Goal: Complete application form

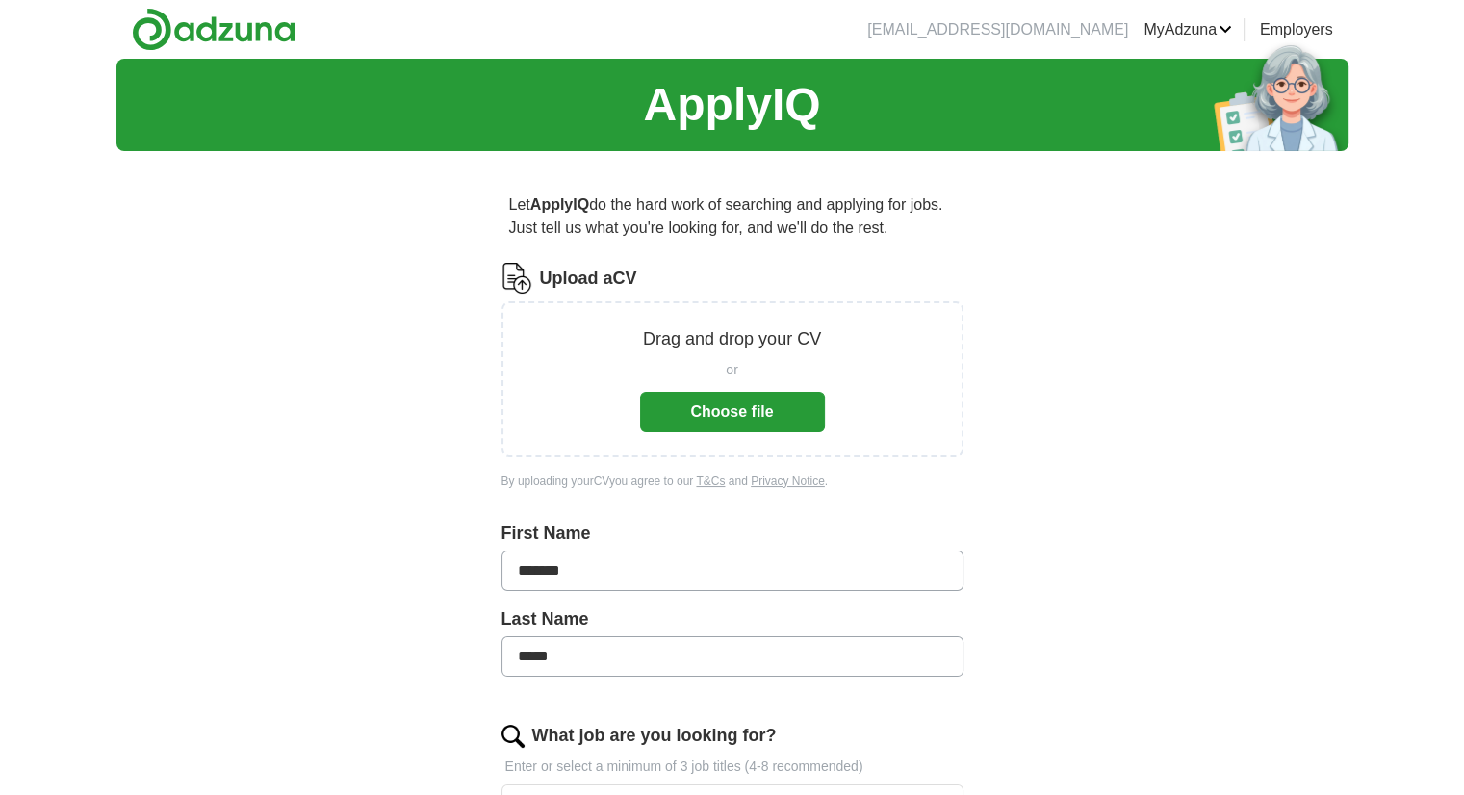
click at [769, 415] on button "Choose file" at bounding box center [732, 412] width 185 height 40
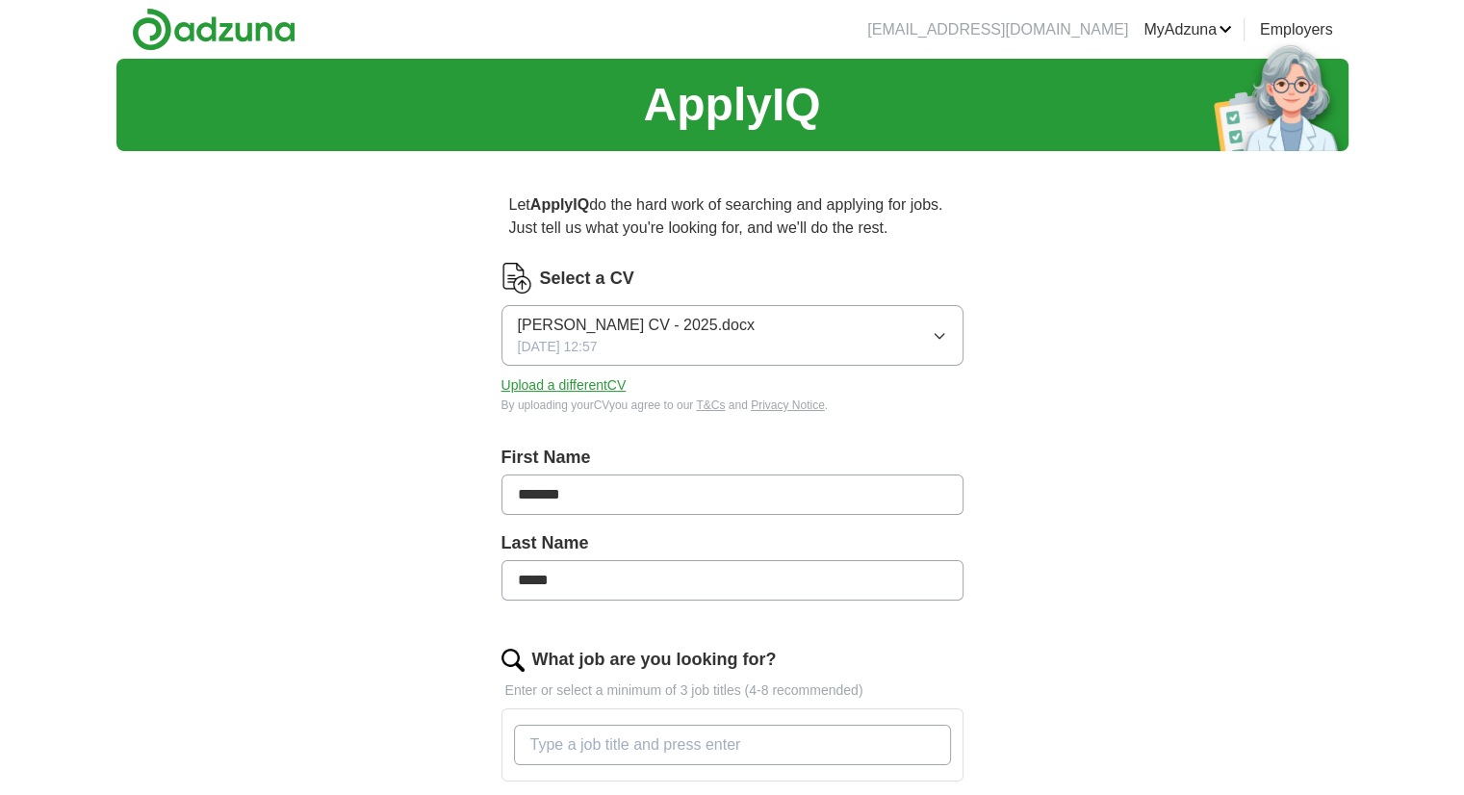
click at [543, 743] on input "What job are you looking for?" at bounding box center [732, 745] width 437 height 40
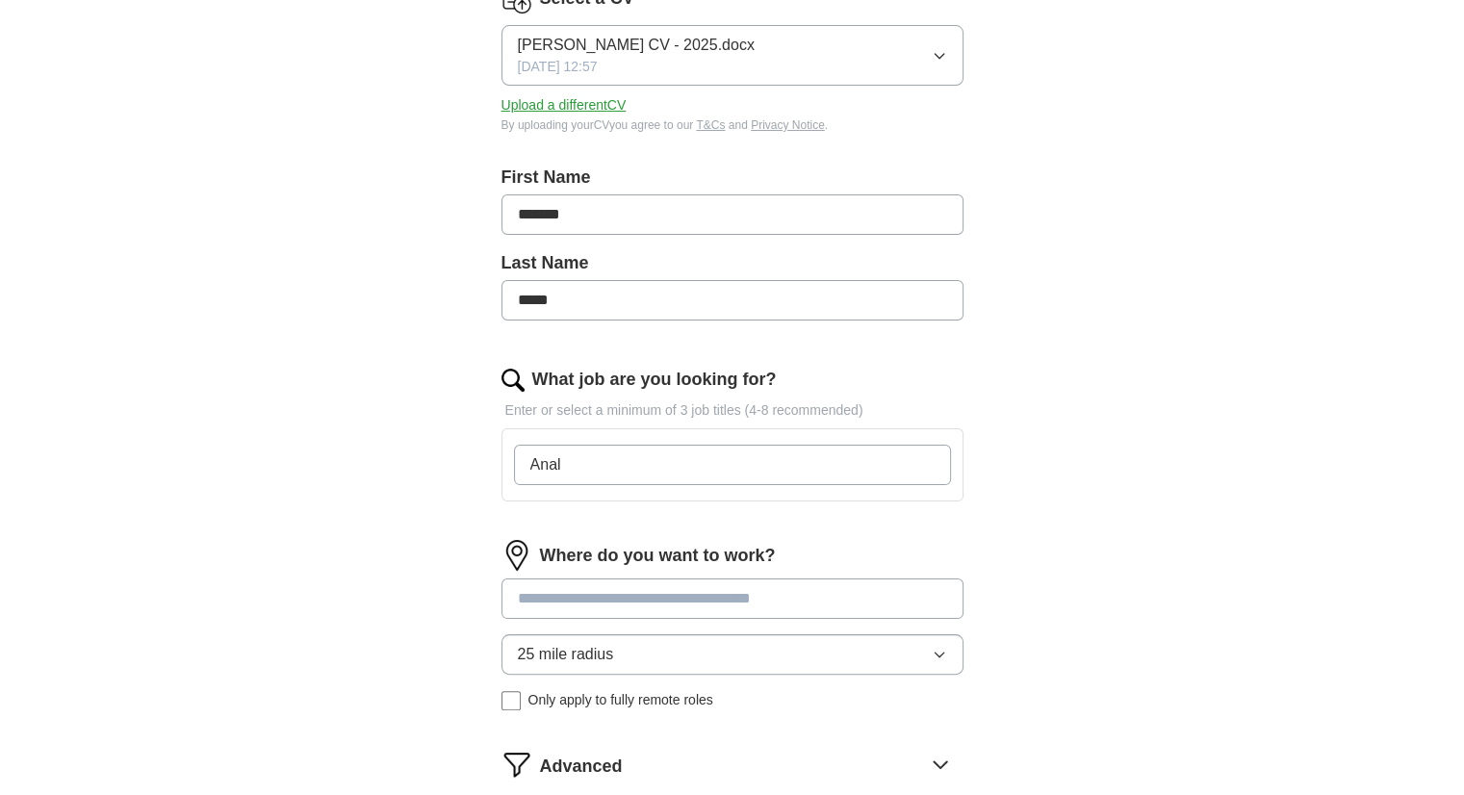
scroll to position [289, 0]
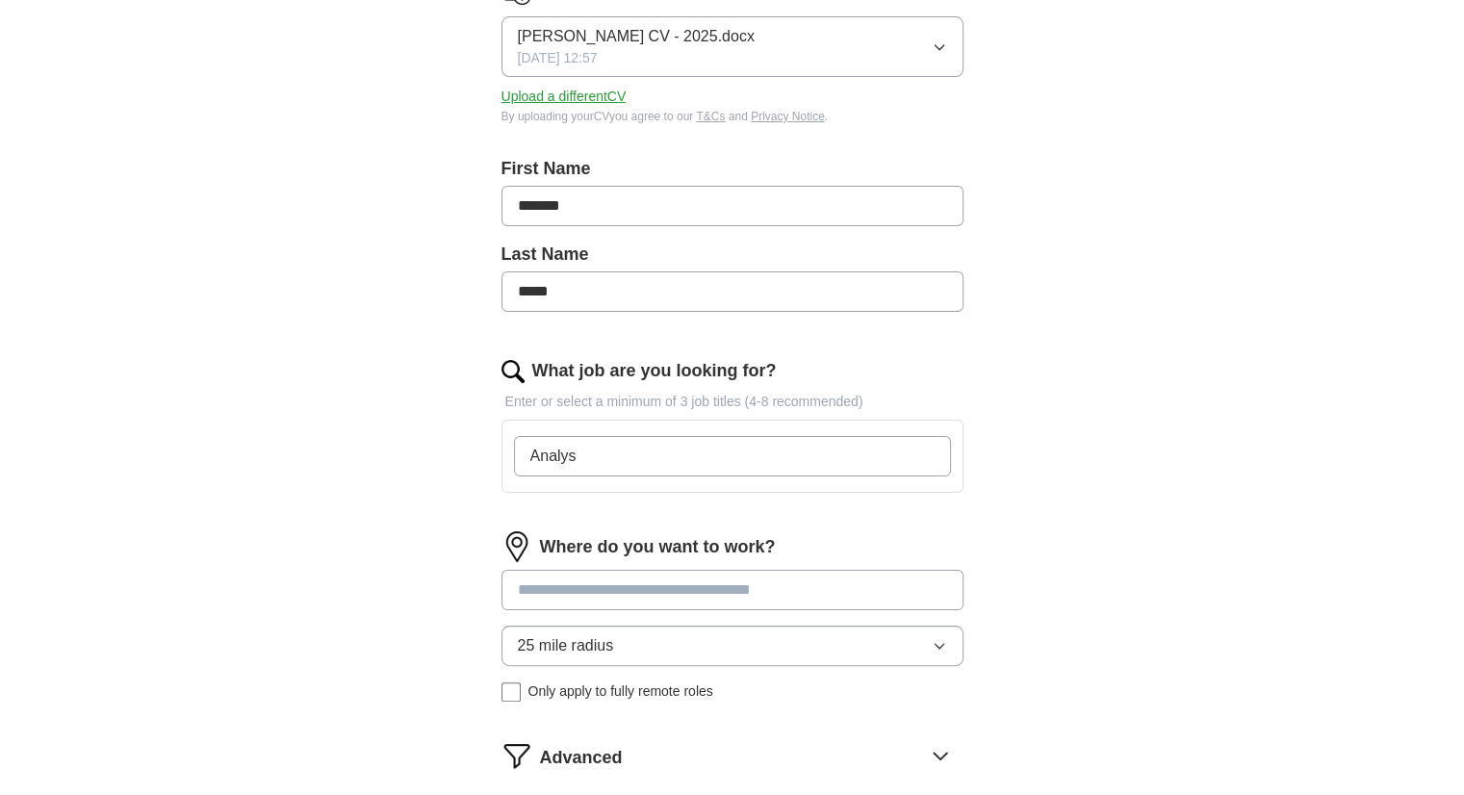
type input "Analyst"
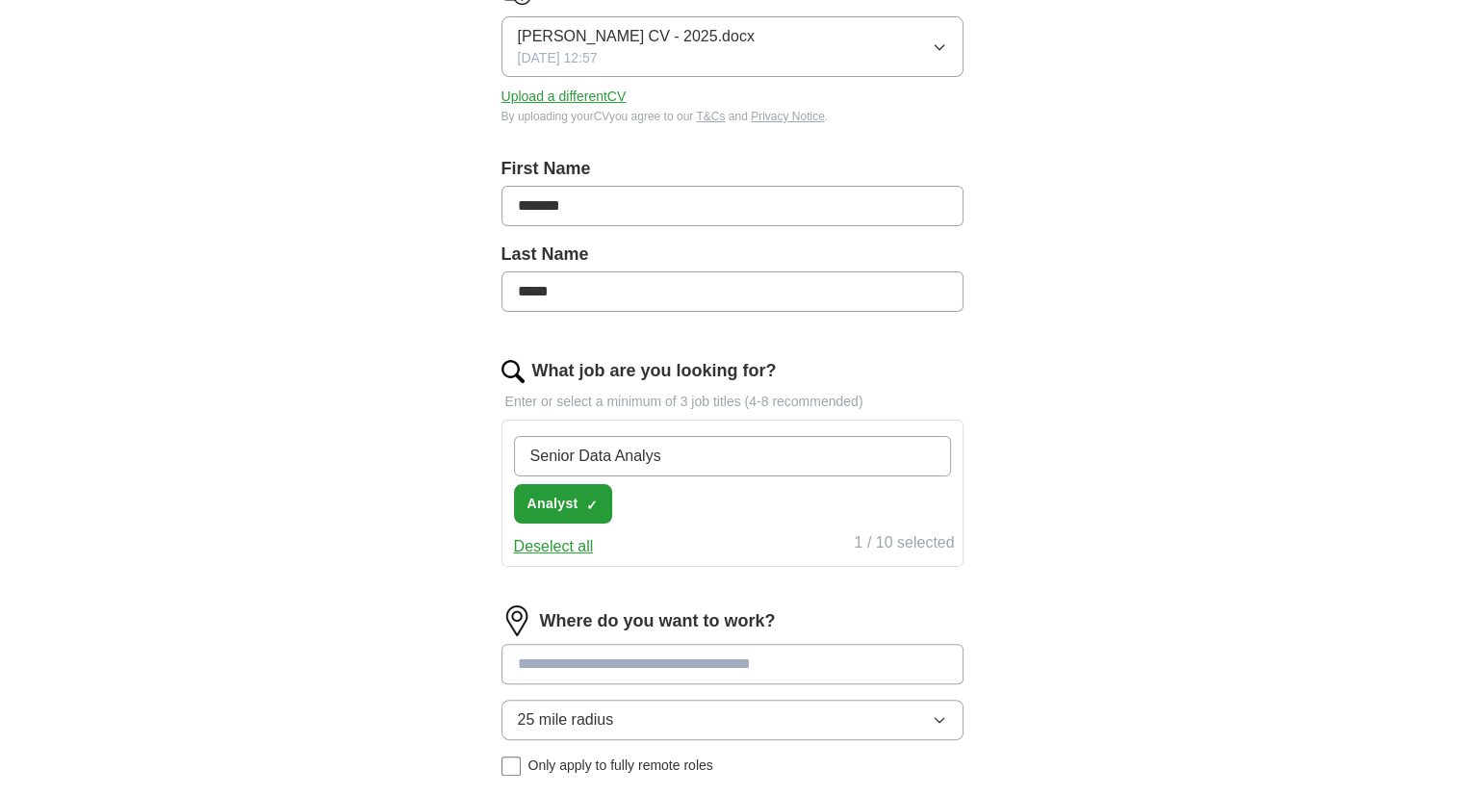
type input "Senior Data Analyst"
type input "A"
type input "Data Analyst Team Lead"
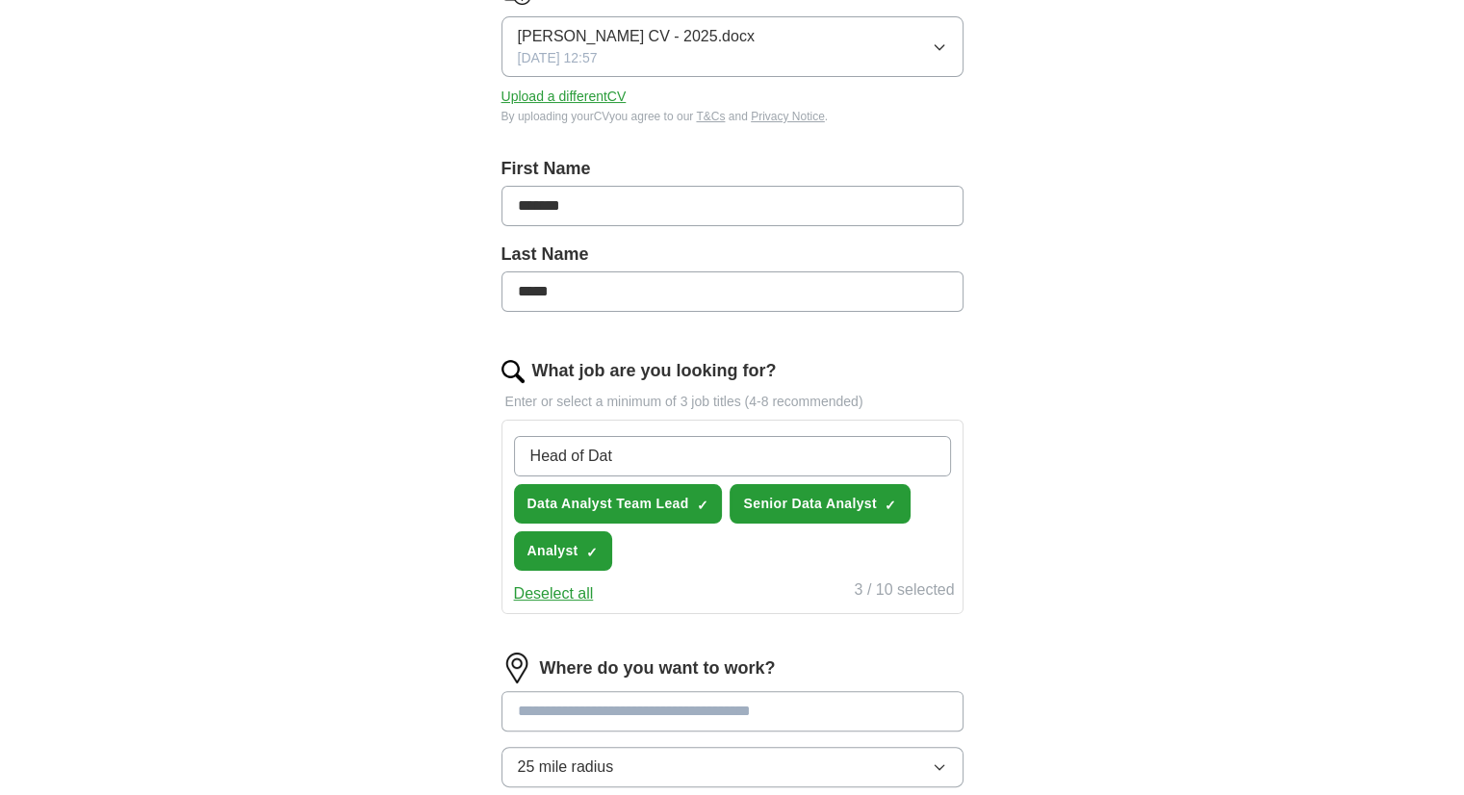
type input "Head of Data"
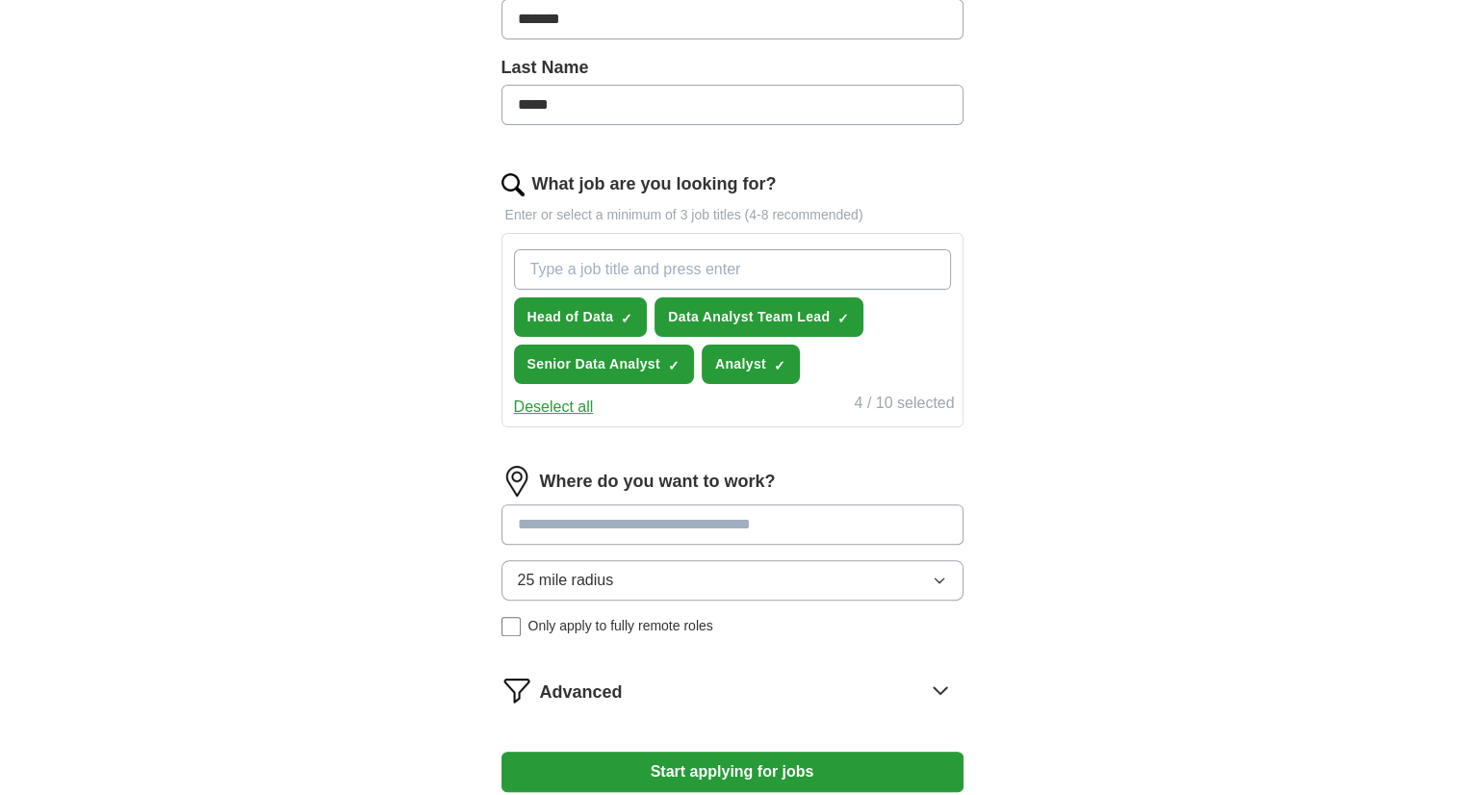
scroll to position [577, 0]
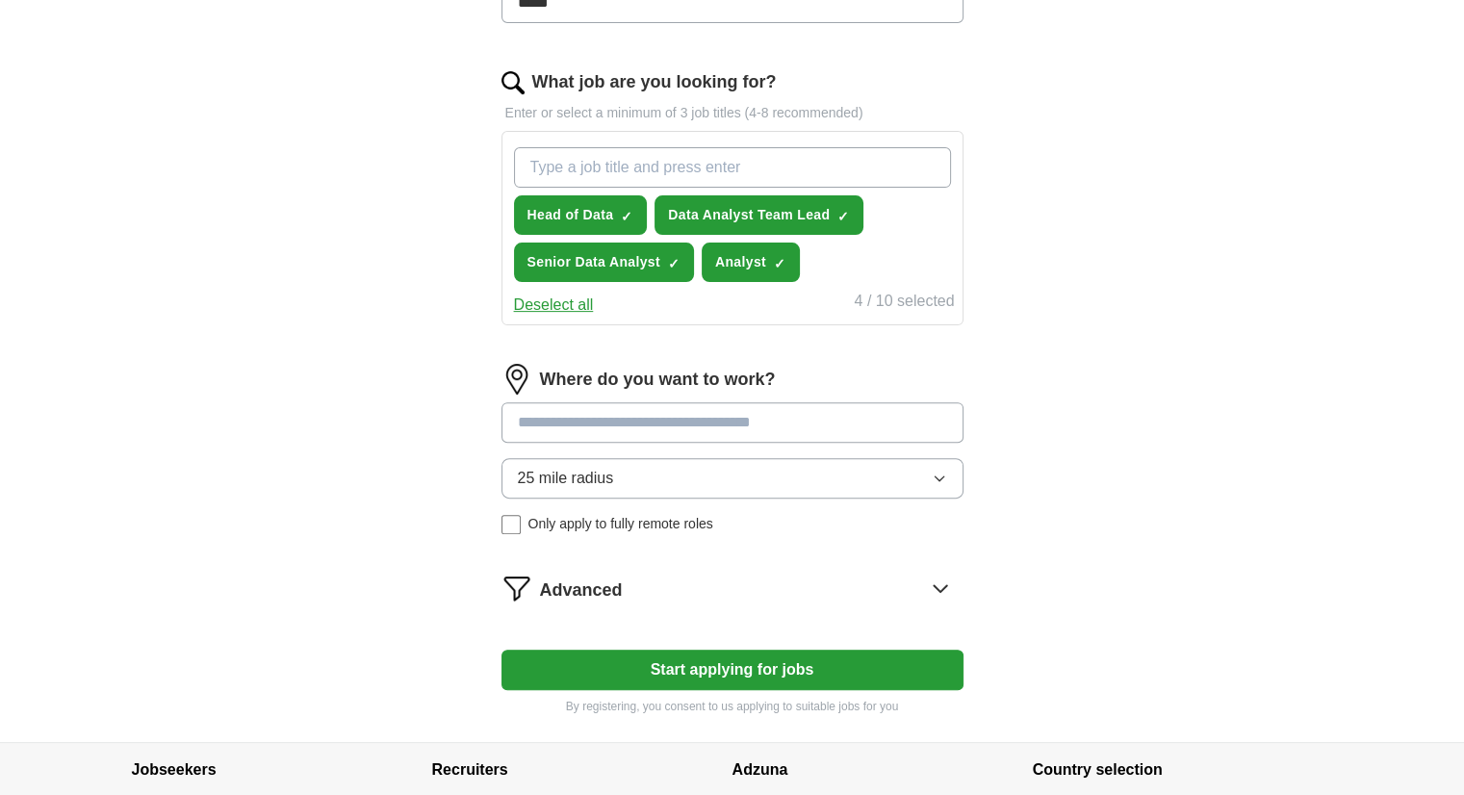
click at [631, 425] on input at bounding box center [732, 422] width 462 height 40
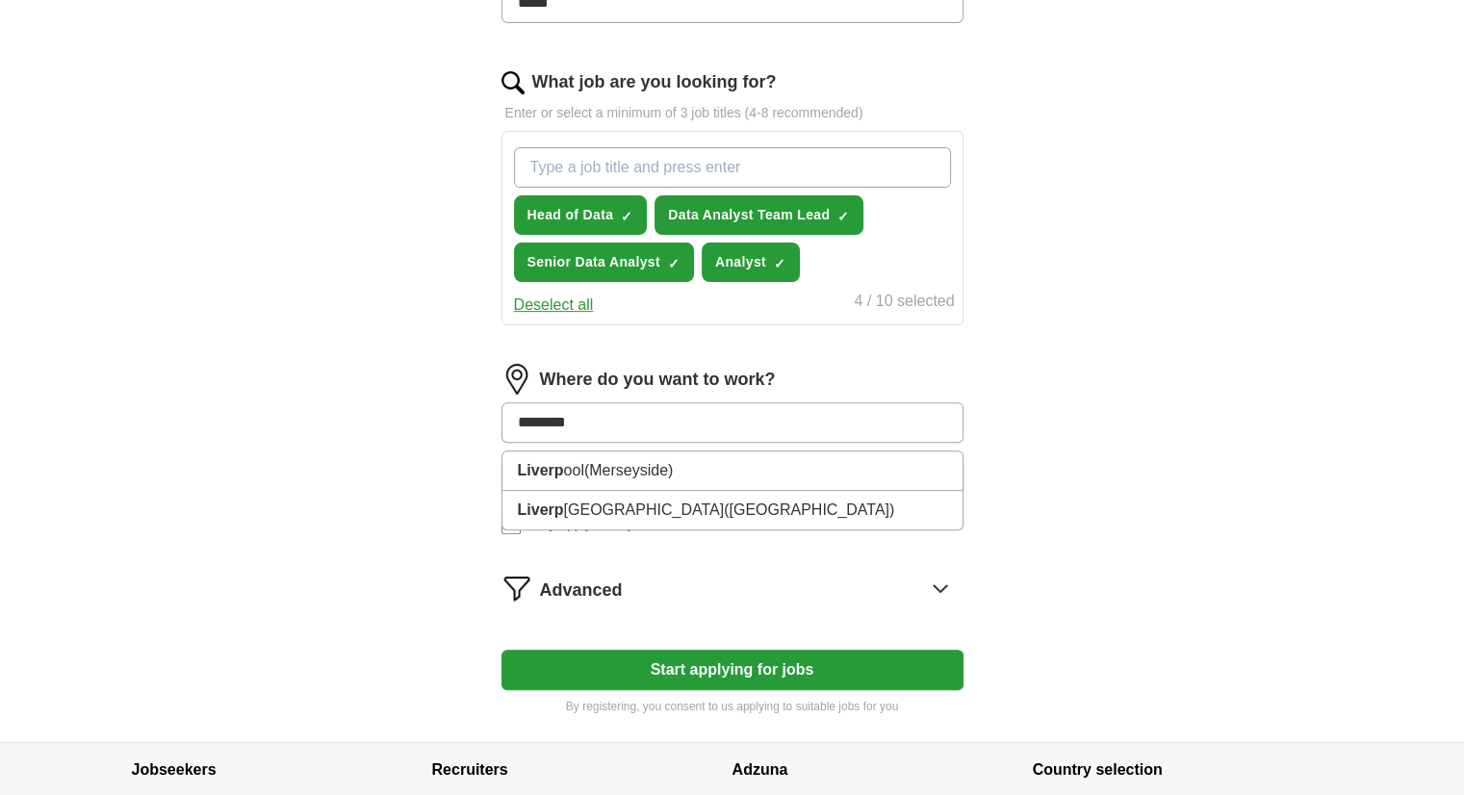
type input "*********"
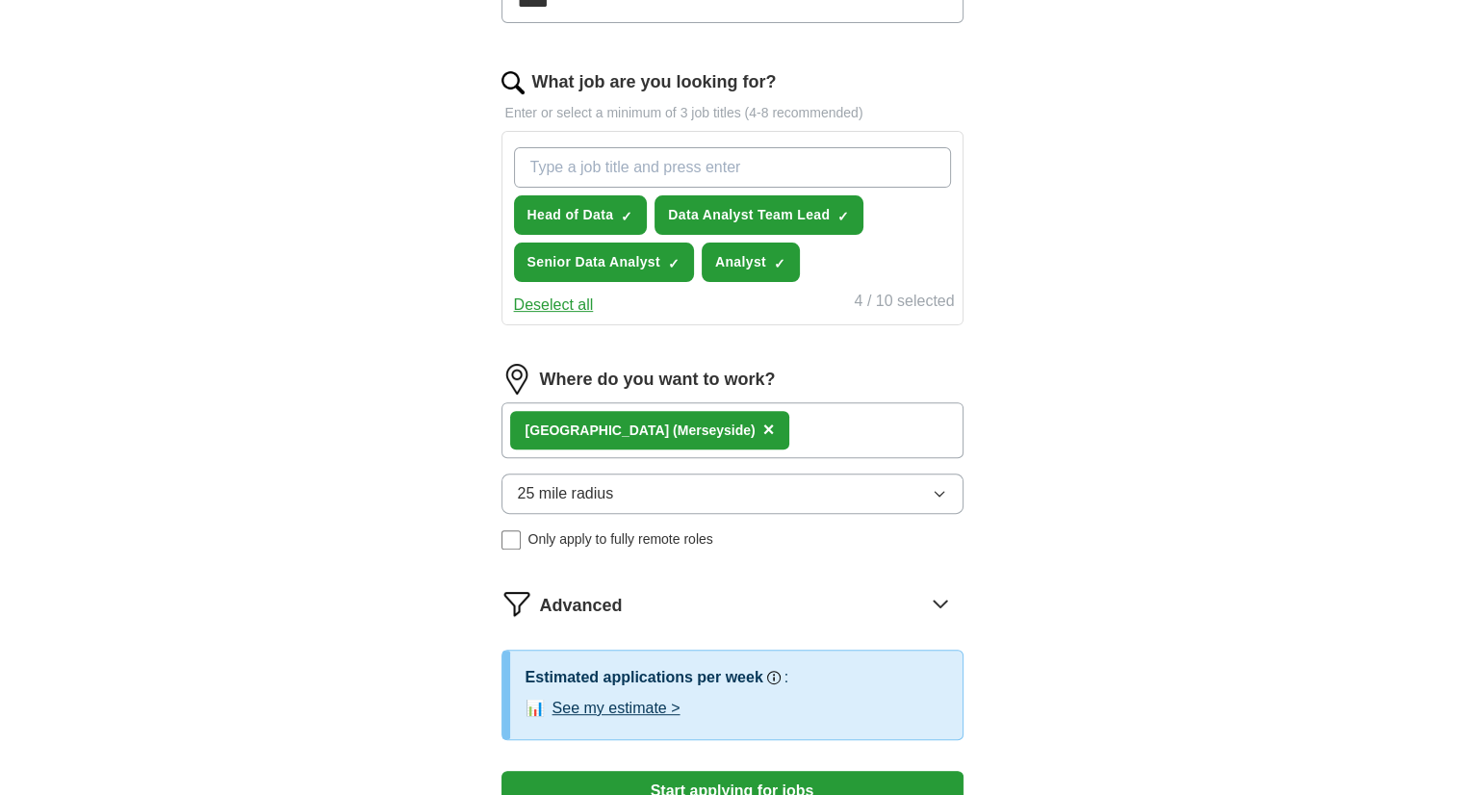
click at [628, 484] on button "25 mile radius" at bounding box center [732, 493] width 462 height 40
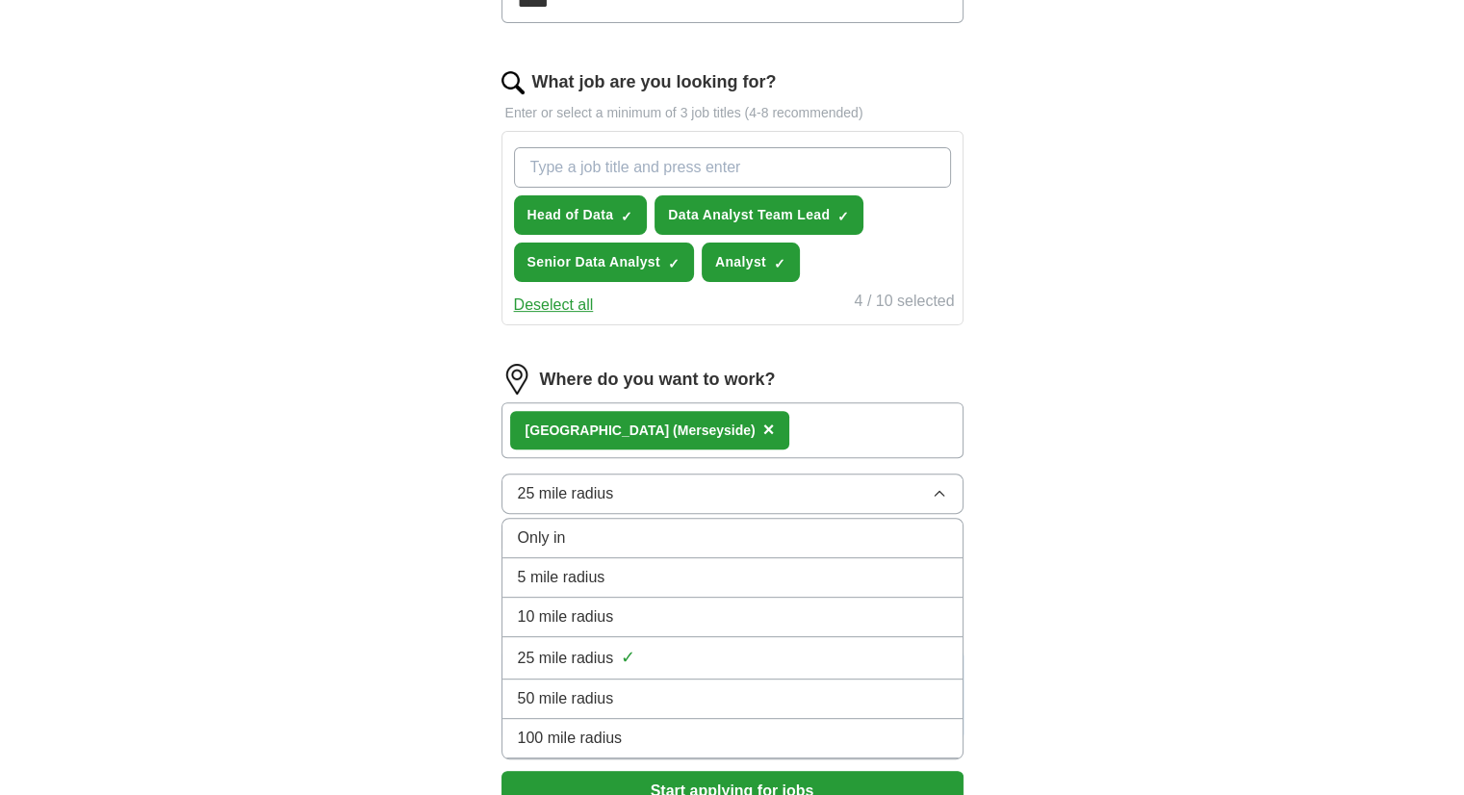
click at [250, 455] on div "ApplyIQ Let ApplyIQ do the hard work of searching and applying for jobs. Just t…" at bounding box center [732, 172] width 1232 height 1382
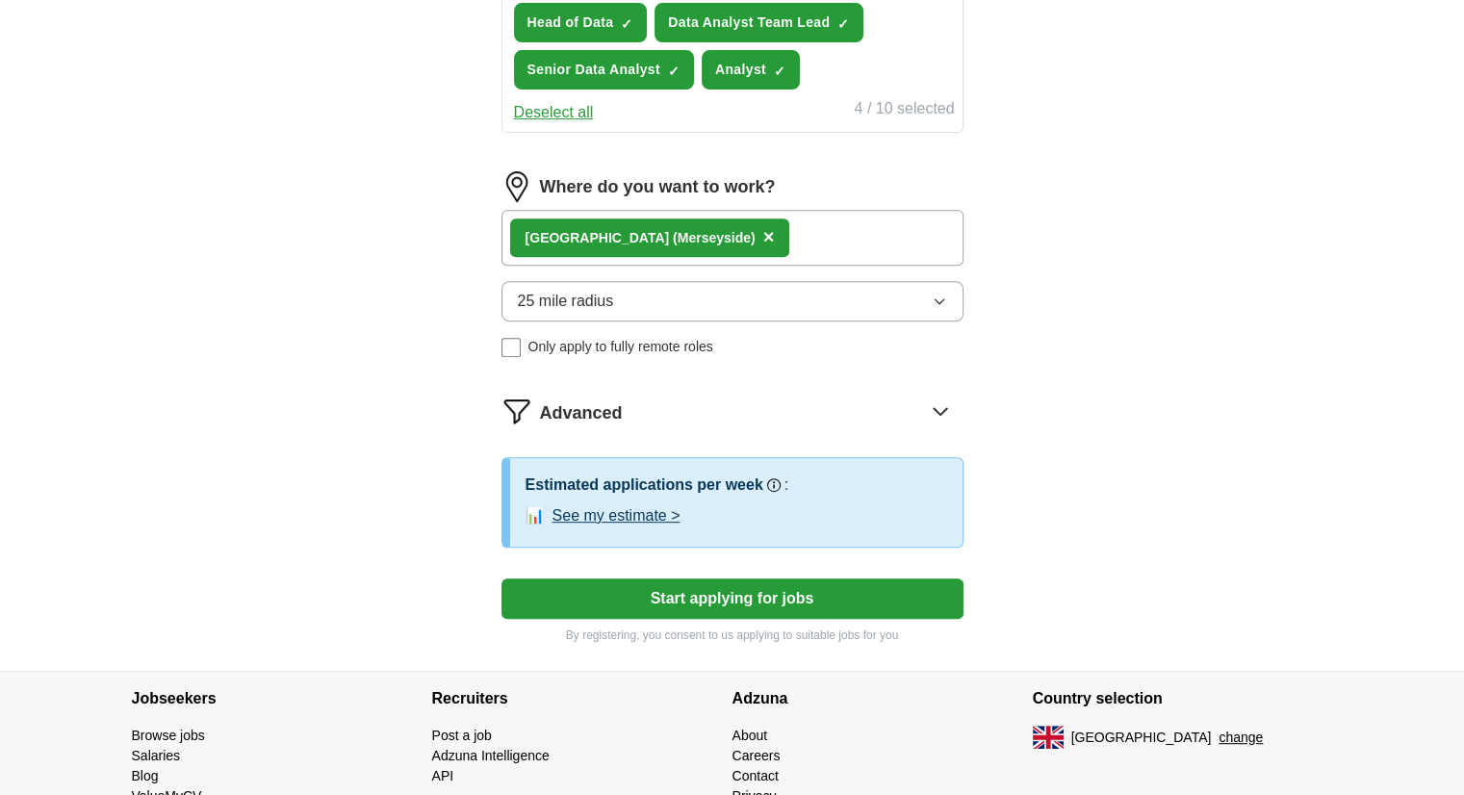
scroll to position [855, 0]
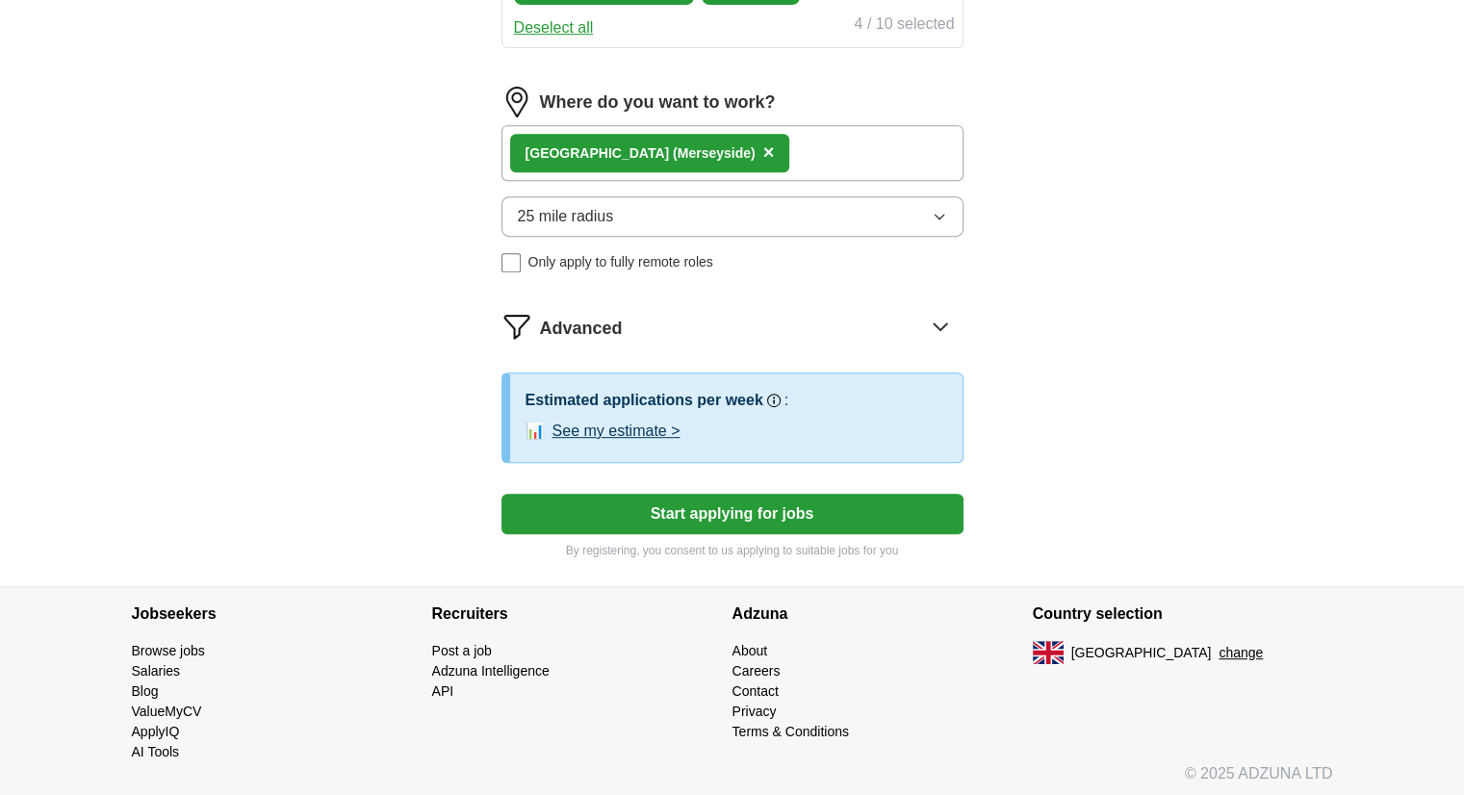
click at [933, 317] on icon at bounding box center [940, 326] width 31 height 31
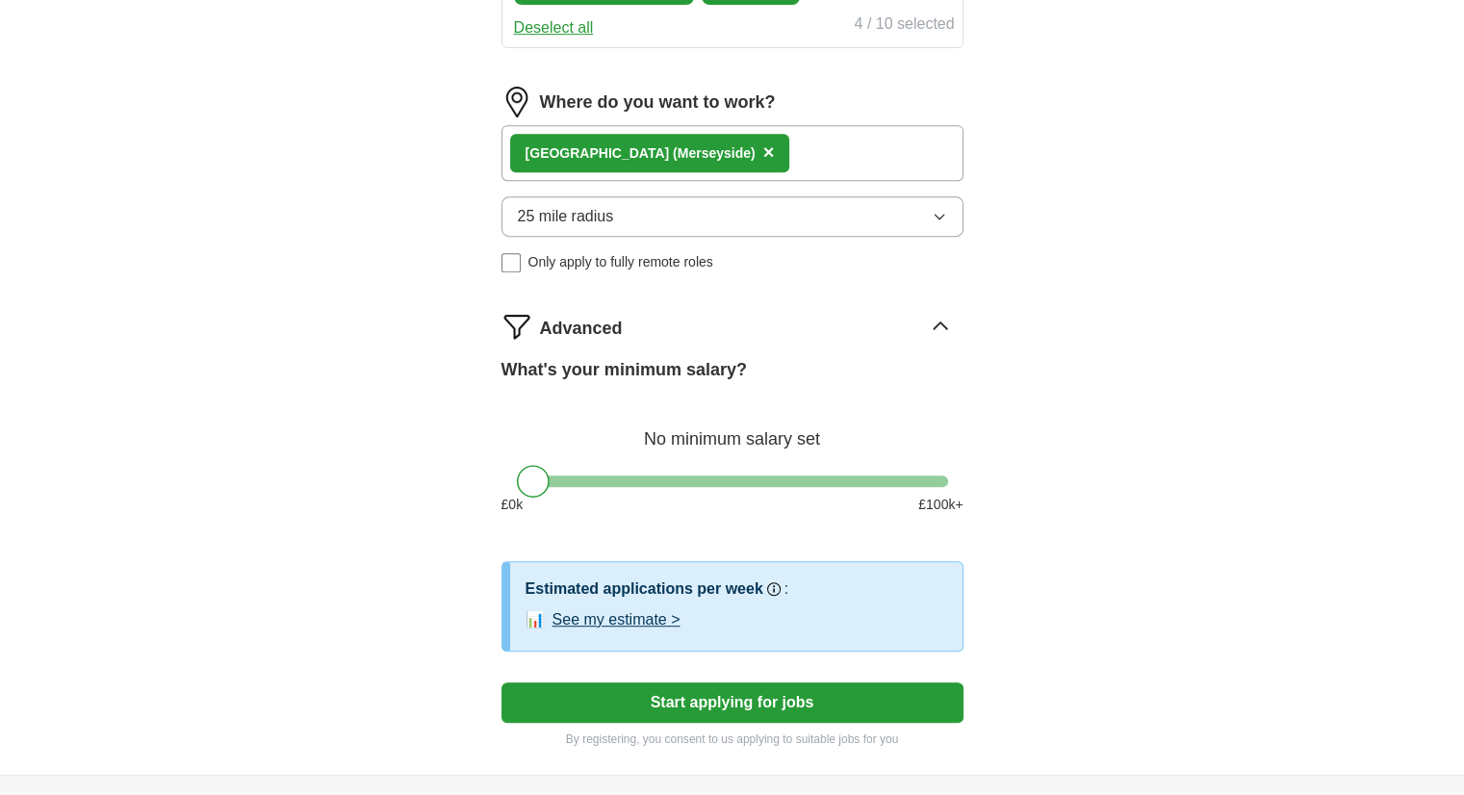
click at [936, 317] on icon at bounding box center [940, 326] width 31 height 31
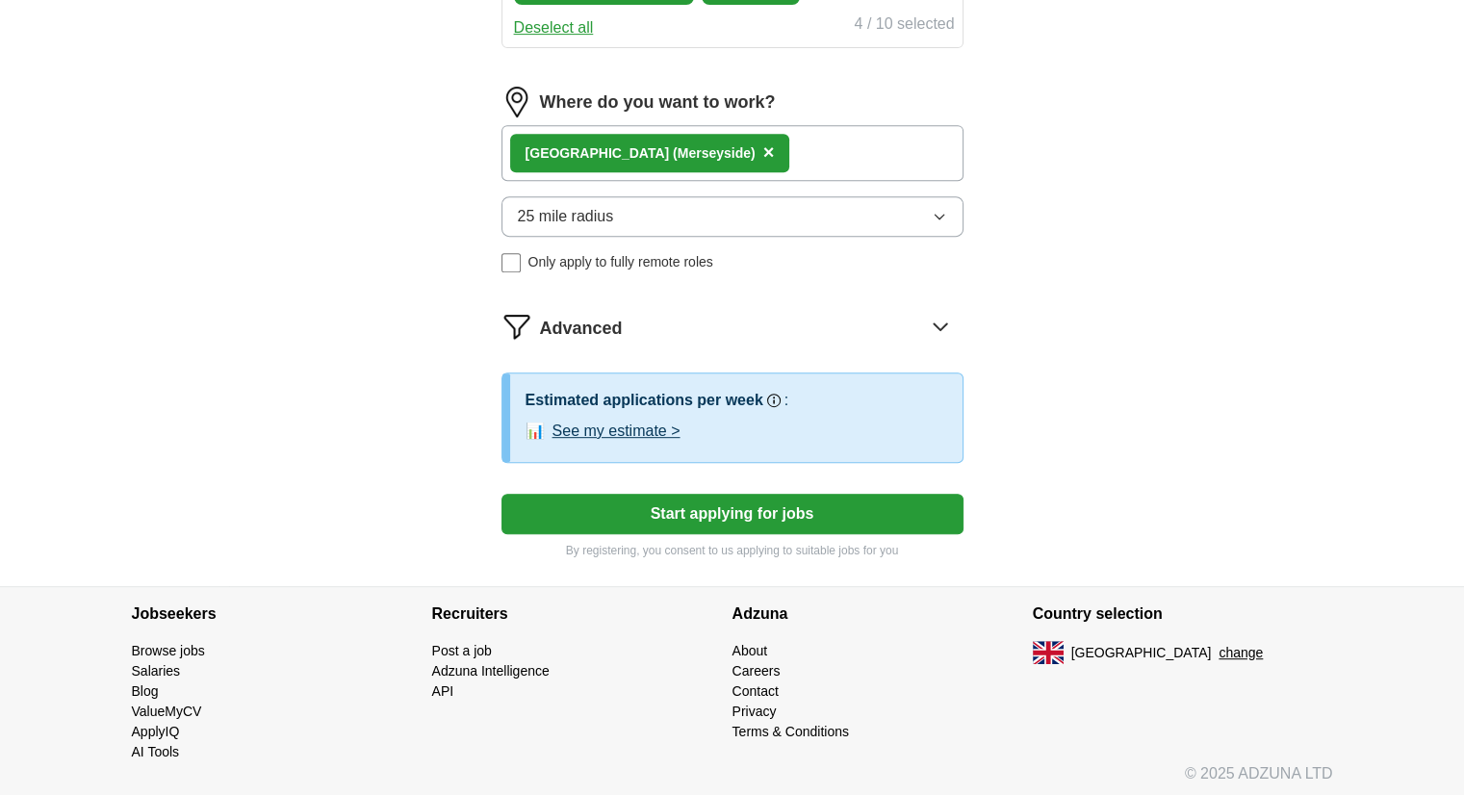
click at [936, 317] on icon at bounding box center [940, 326] width 31 height 31
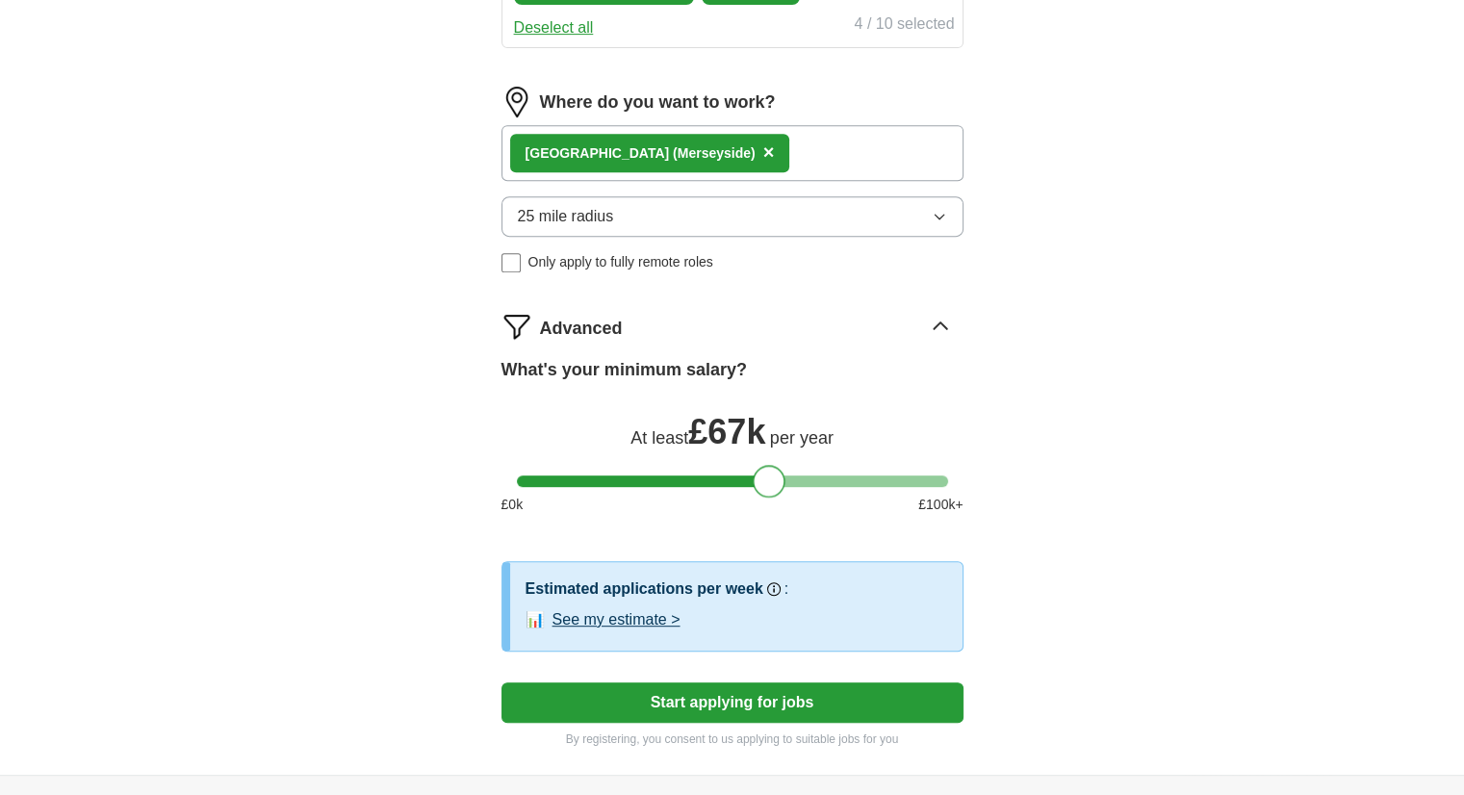
click at [771, 478] on div at bounding box center [732, 481] width 431 height 12
click at [748, 475] on div at bounding box center [732, 481] width 431 height 12
click at [723, 477] on div at bounding box center [732, 481] width 431 height 12
click at [686, 477] on div at bounding box center [732, 481] width 431 height 12
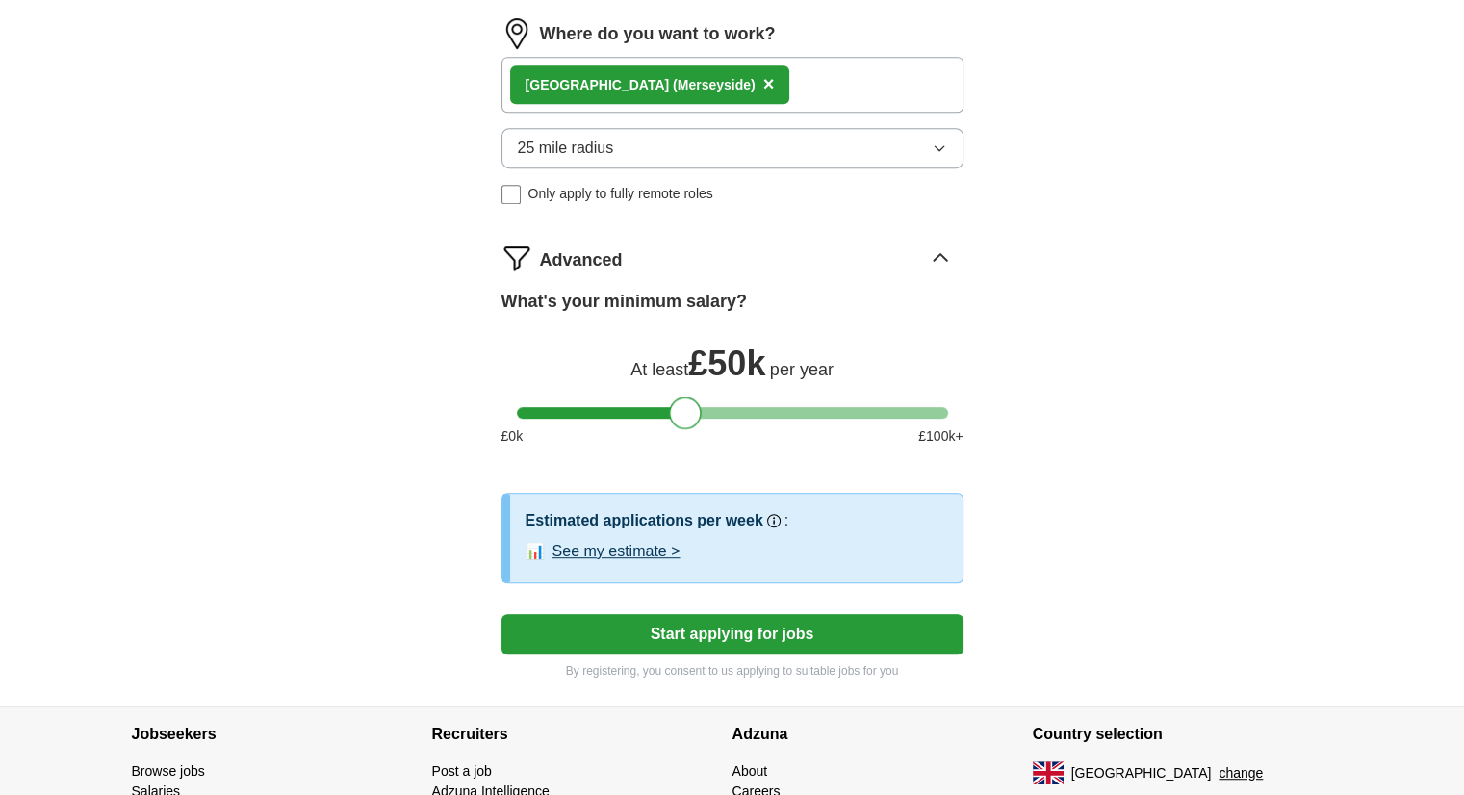
scroll to position [951, 0]
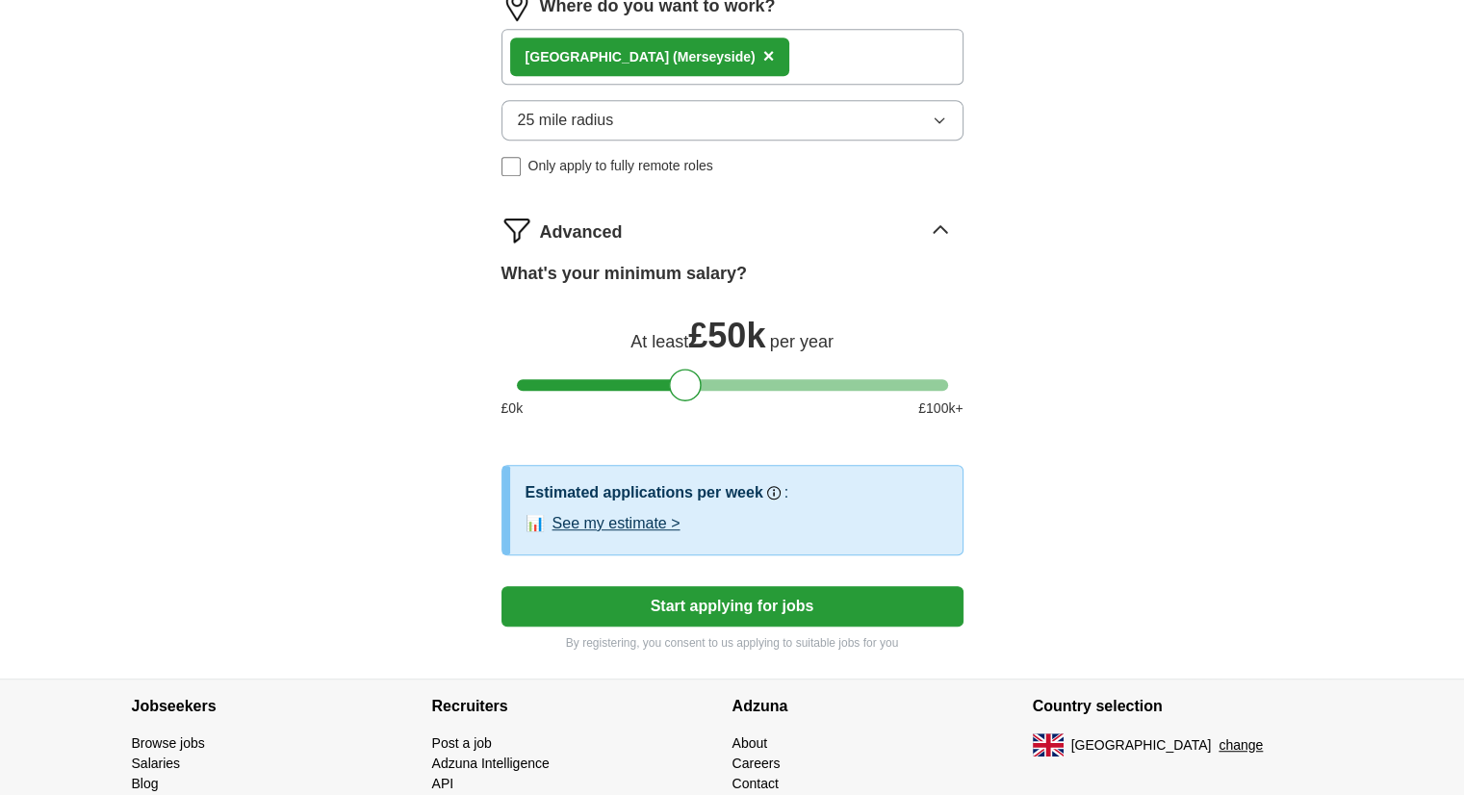
click at [652, 517] on button "See my estimate >" at bounding box center [616, 523] width 128 height 23
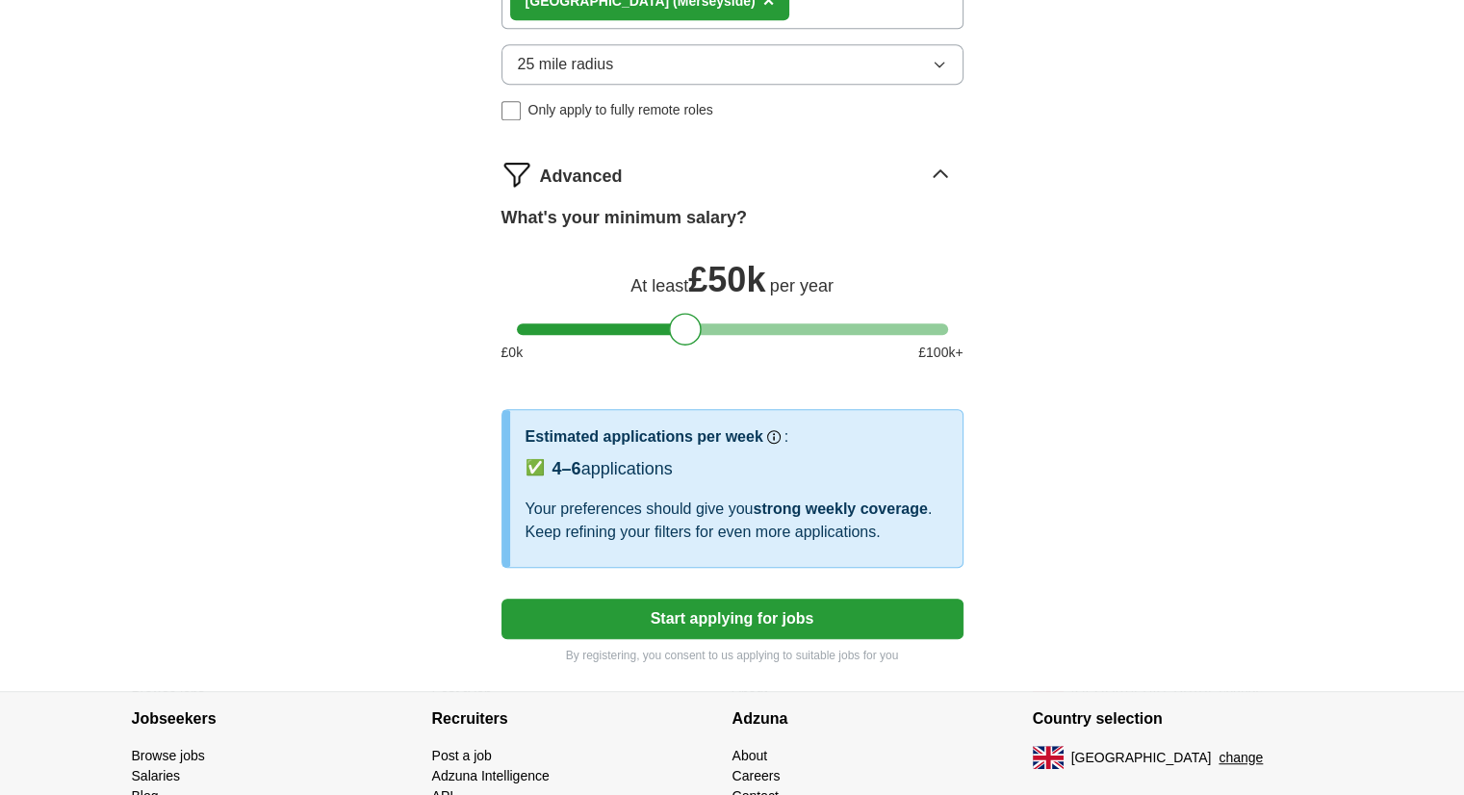
scroll to position [1047, 0]
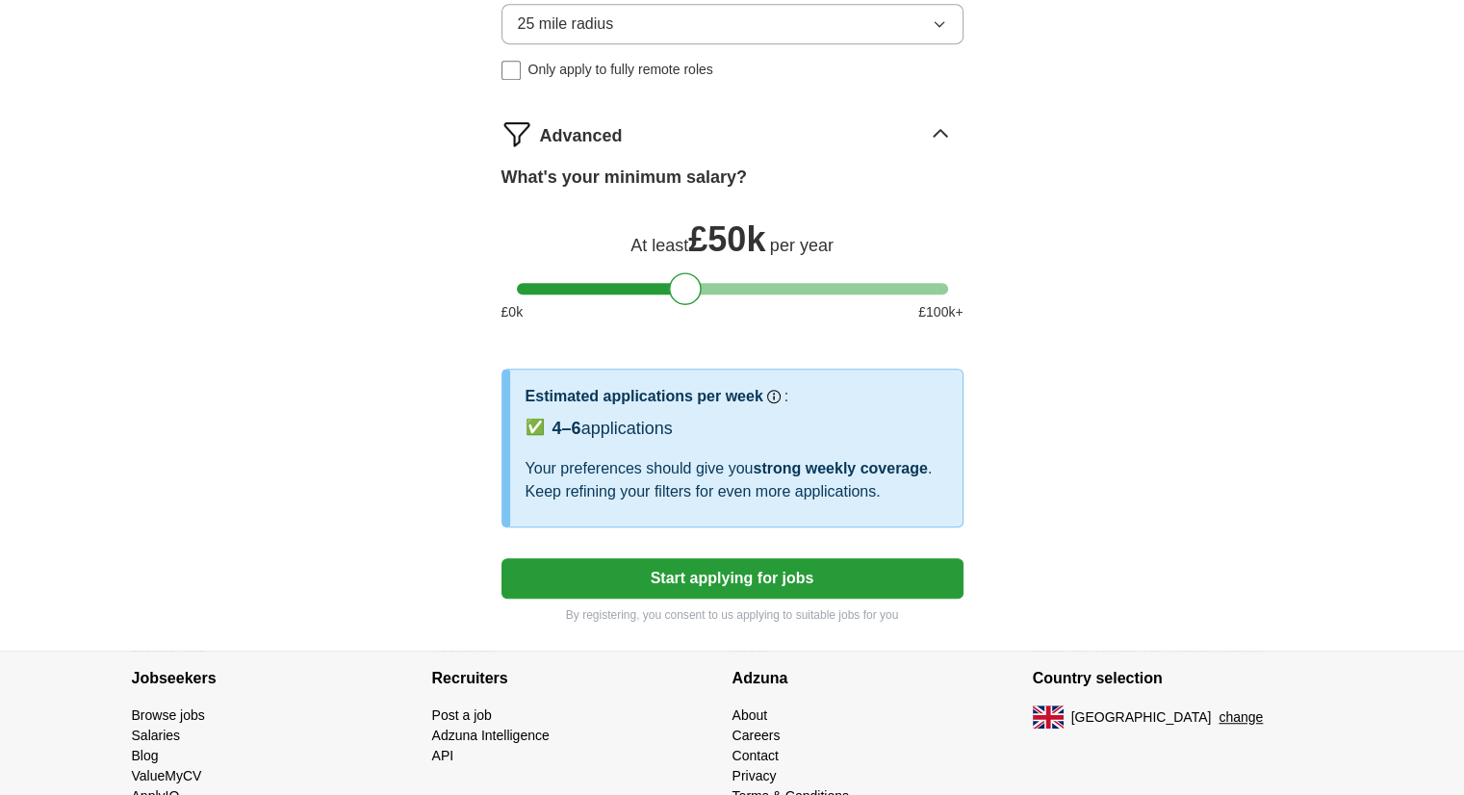
click at [681, 570] on button "Start applying for jobs" at bounding box center [732, 578] width 462 height 40
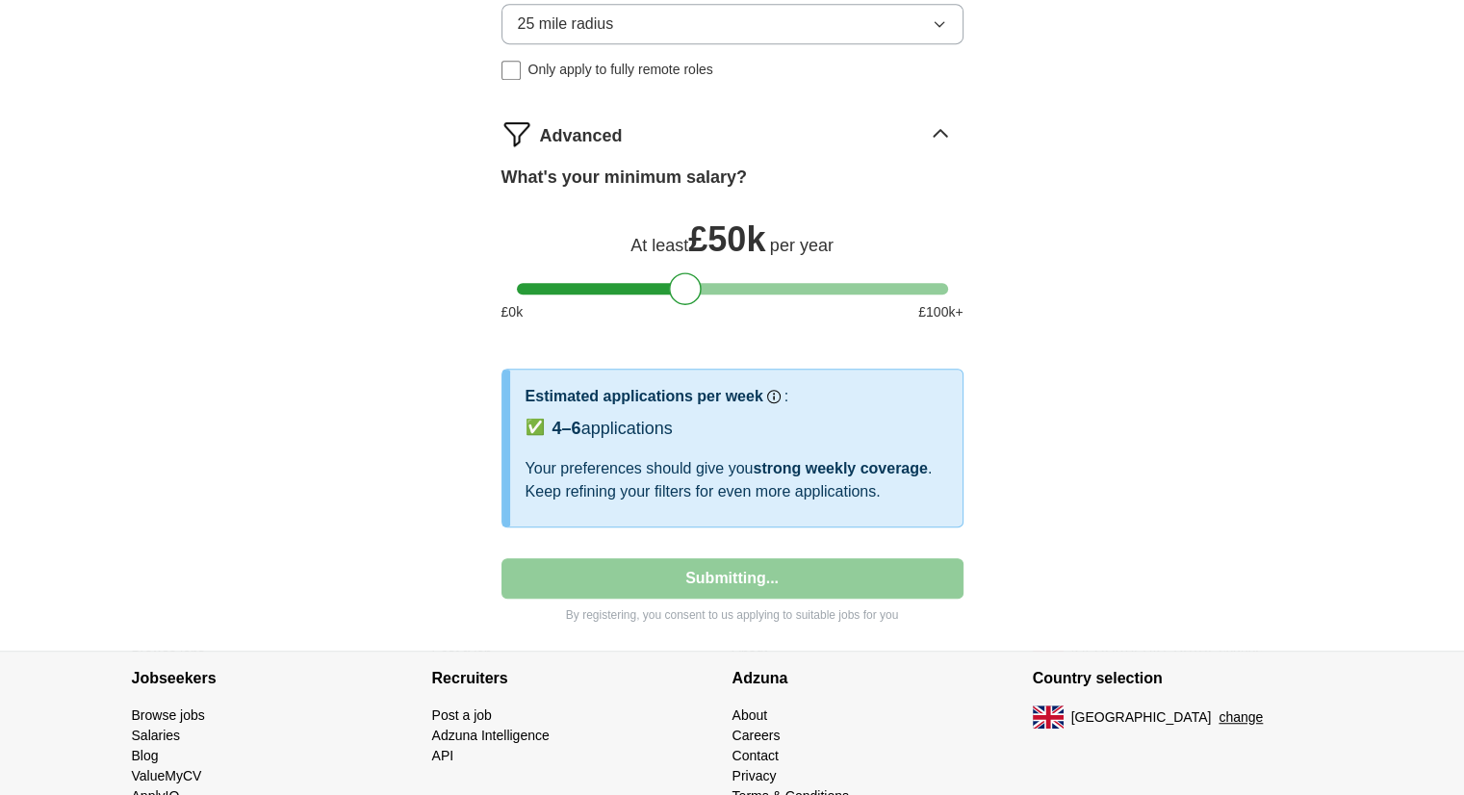
select select "**"
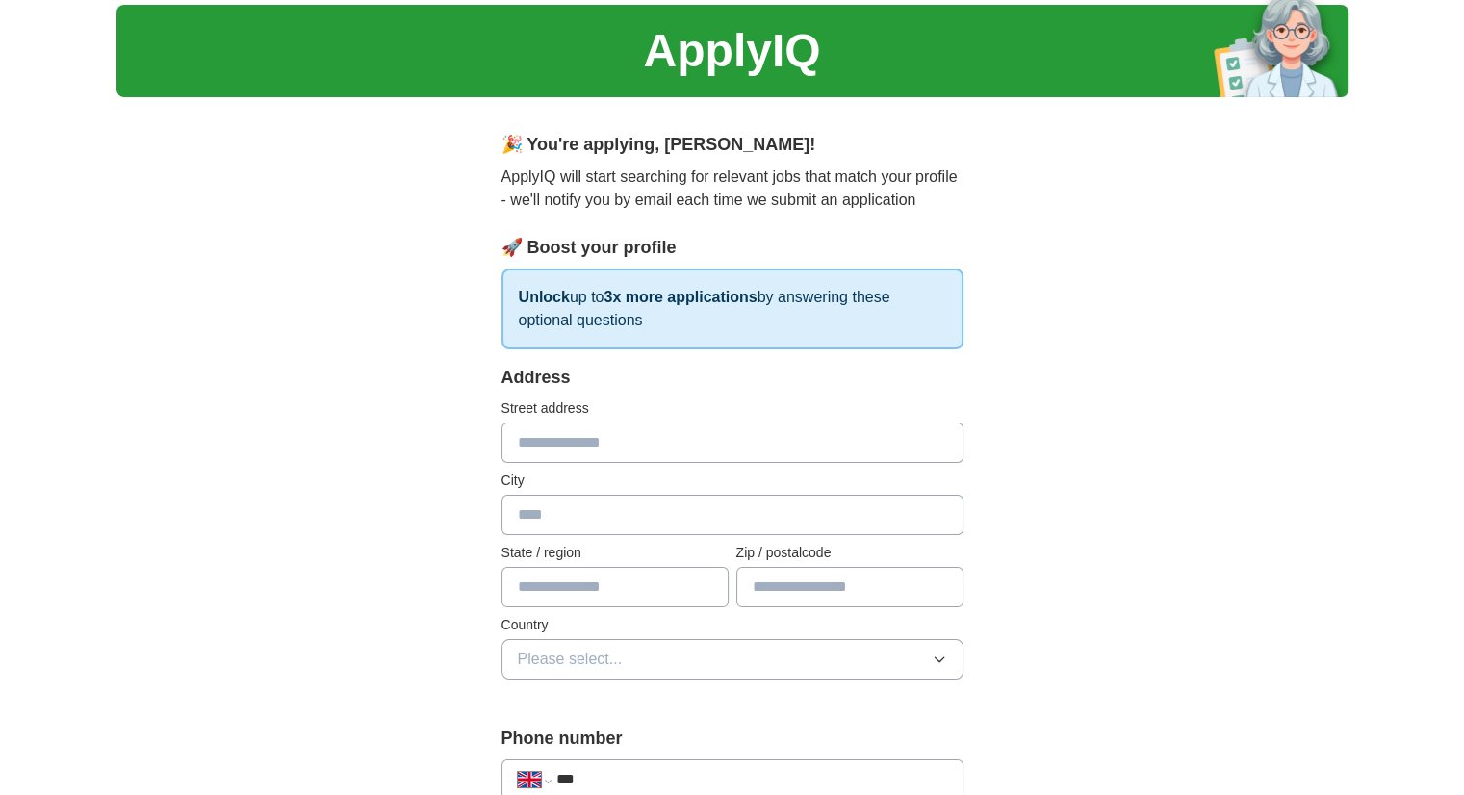
scroll to position [96, 0]
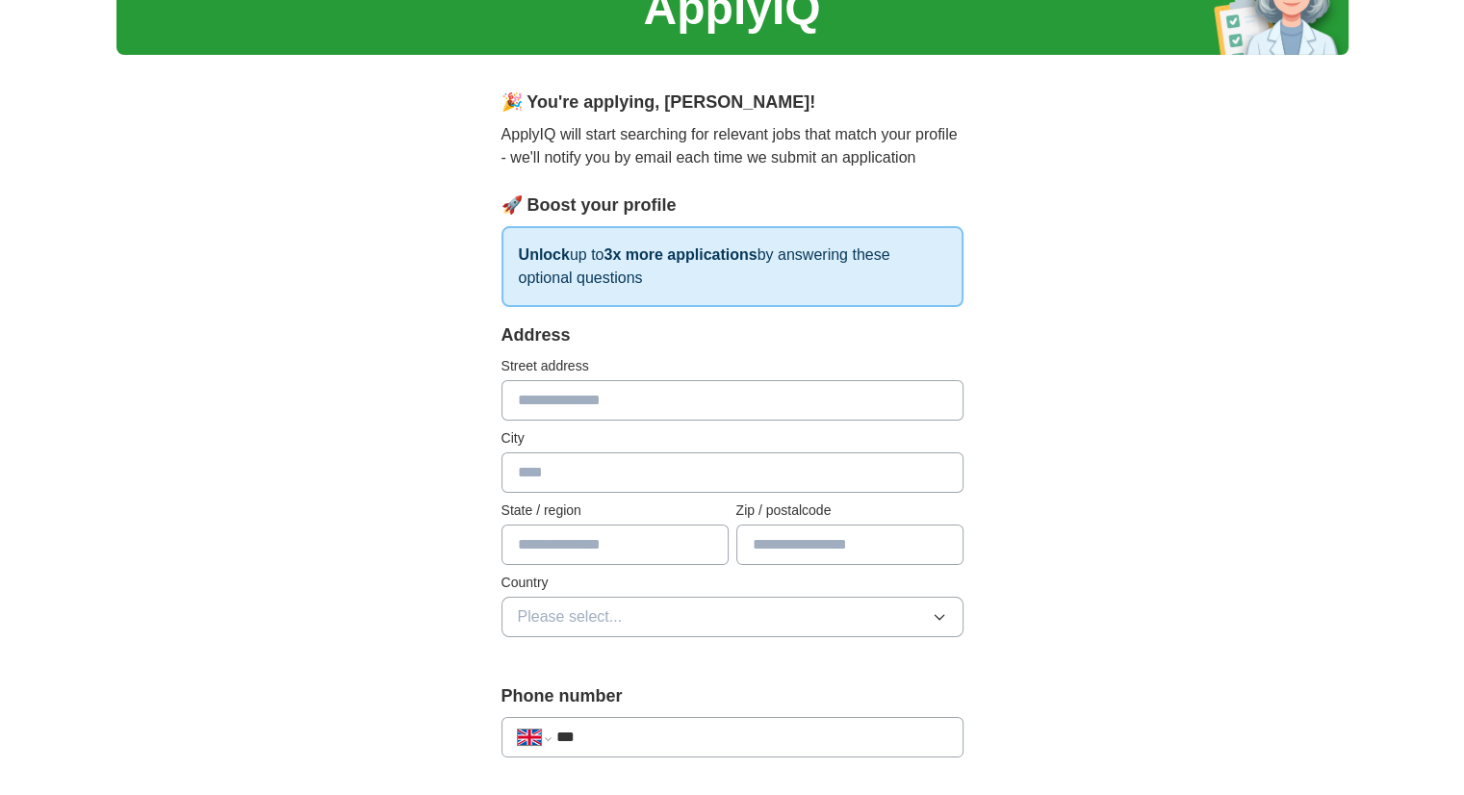
click at [638, 396] on input "text" at bounding box center [732, 400] width 462 height 40
type input "**********"
type input "*********"
click at [581, 534] on input "text" at bounding box center [614, 544] width 227 height 40
type input "**********"
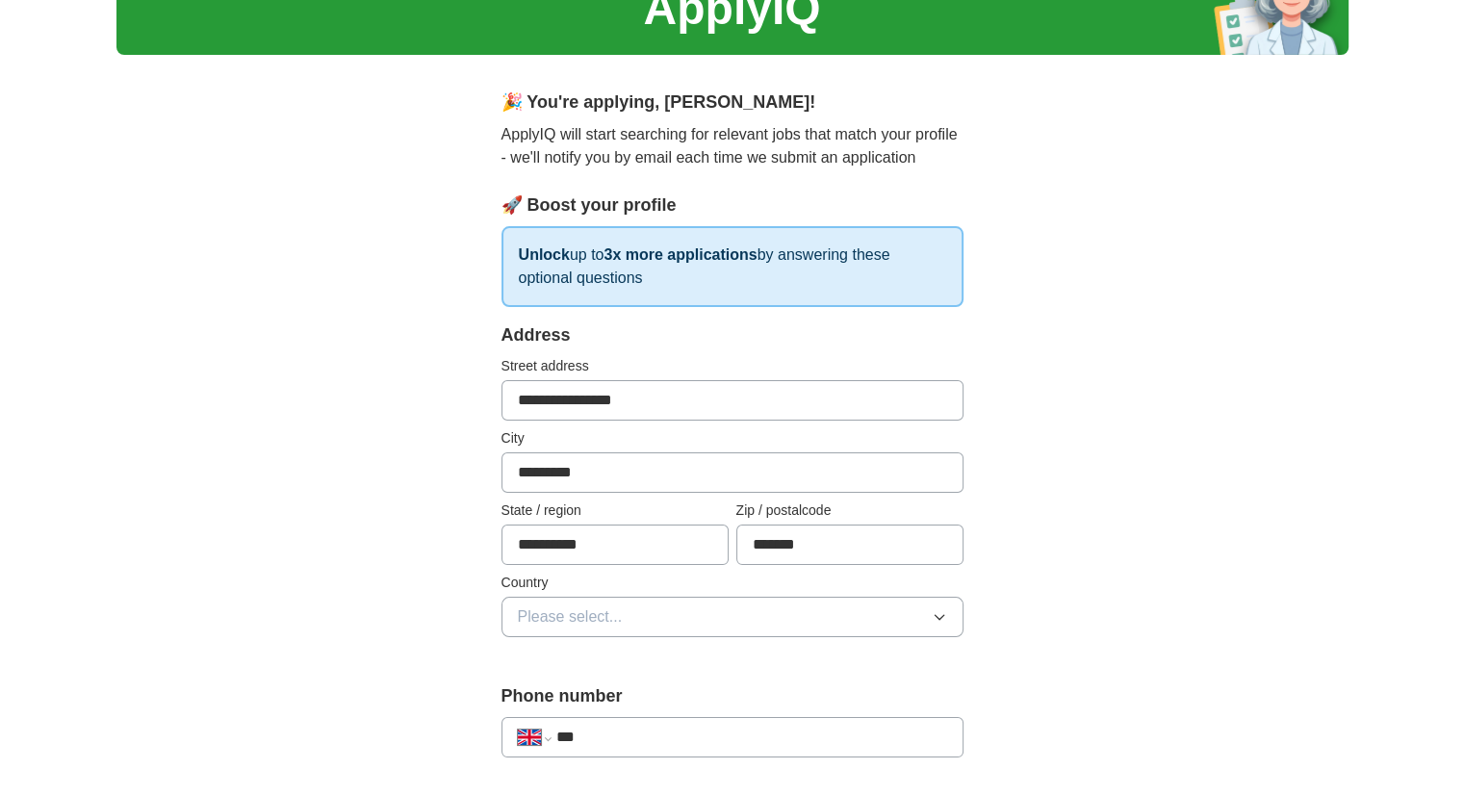
type input "*******"
click at [586, 614] on span "Please select..." at bounding box center [570, 616] width 105 height 23
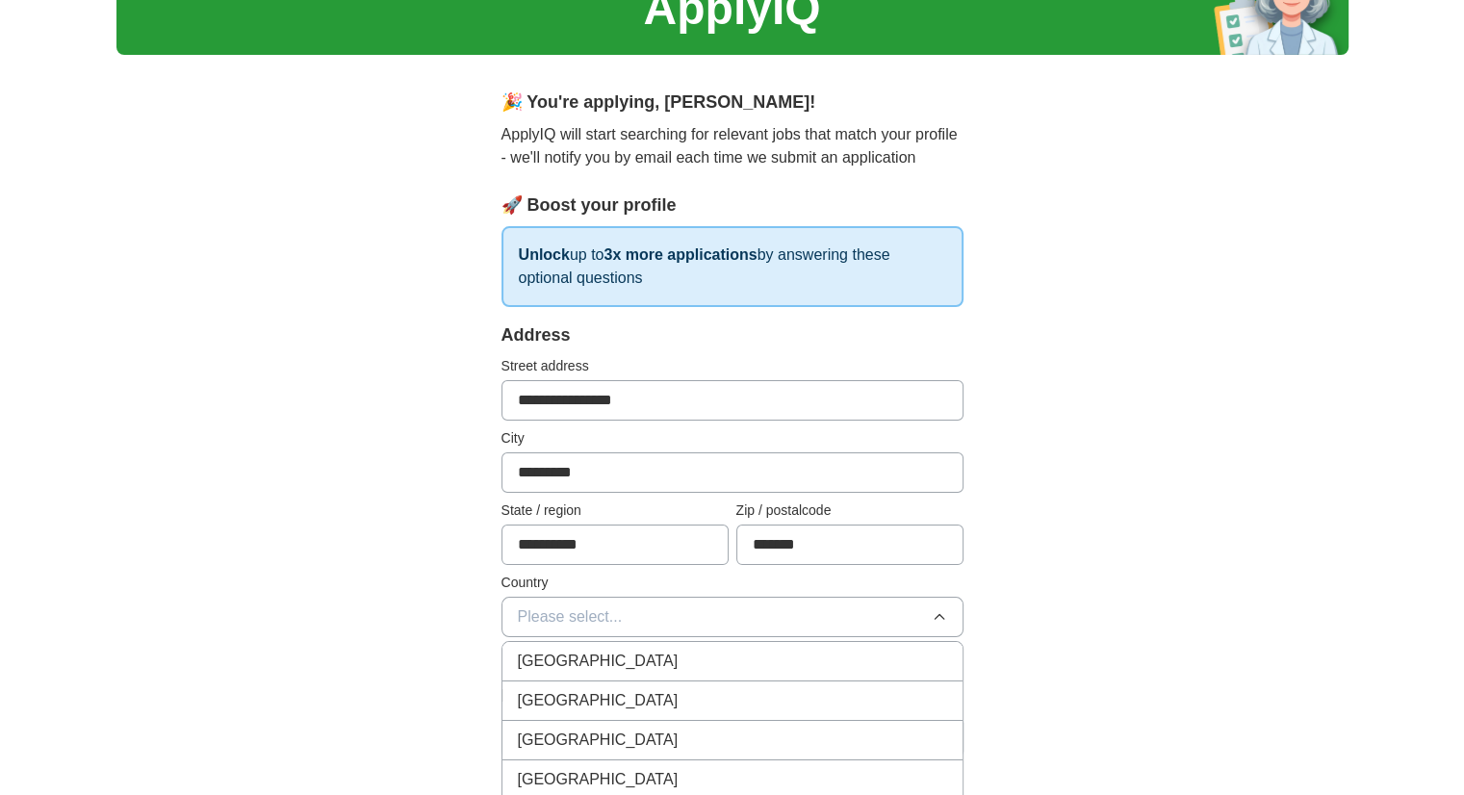
click at [604, 656] on span "[GEOGRAPHIC_DATA]" at bounding box center [598, 661] width 161 height 23
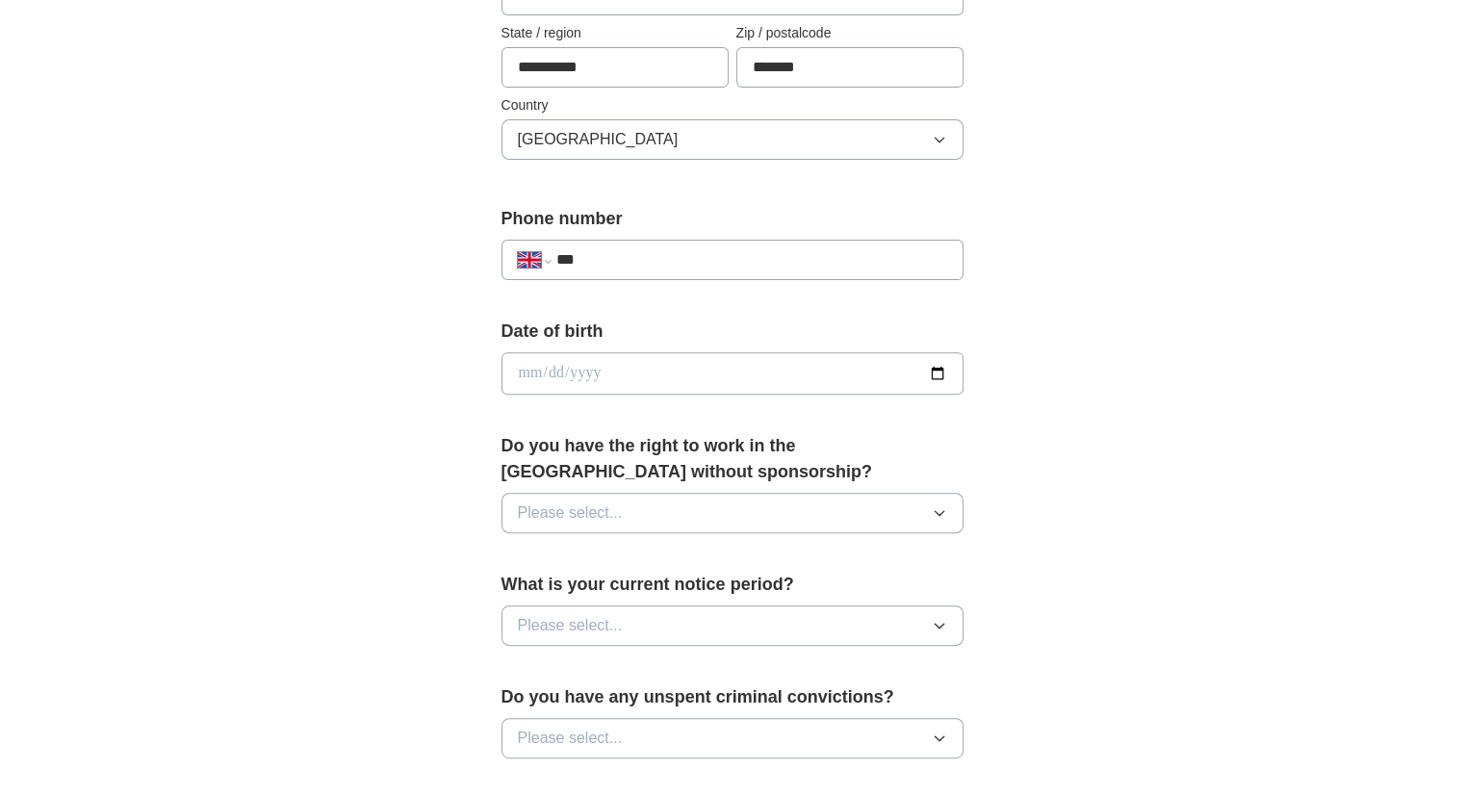
scroll to position [577, 0]
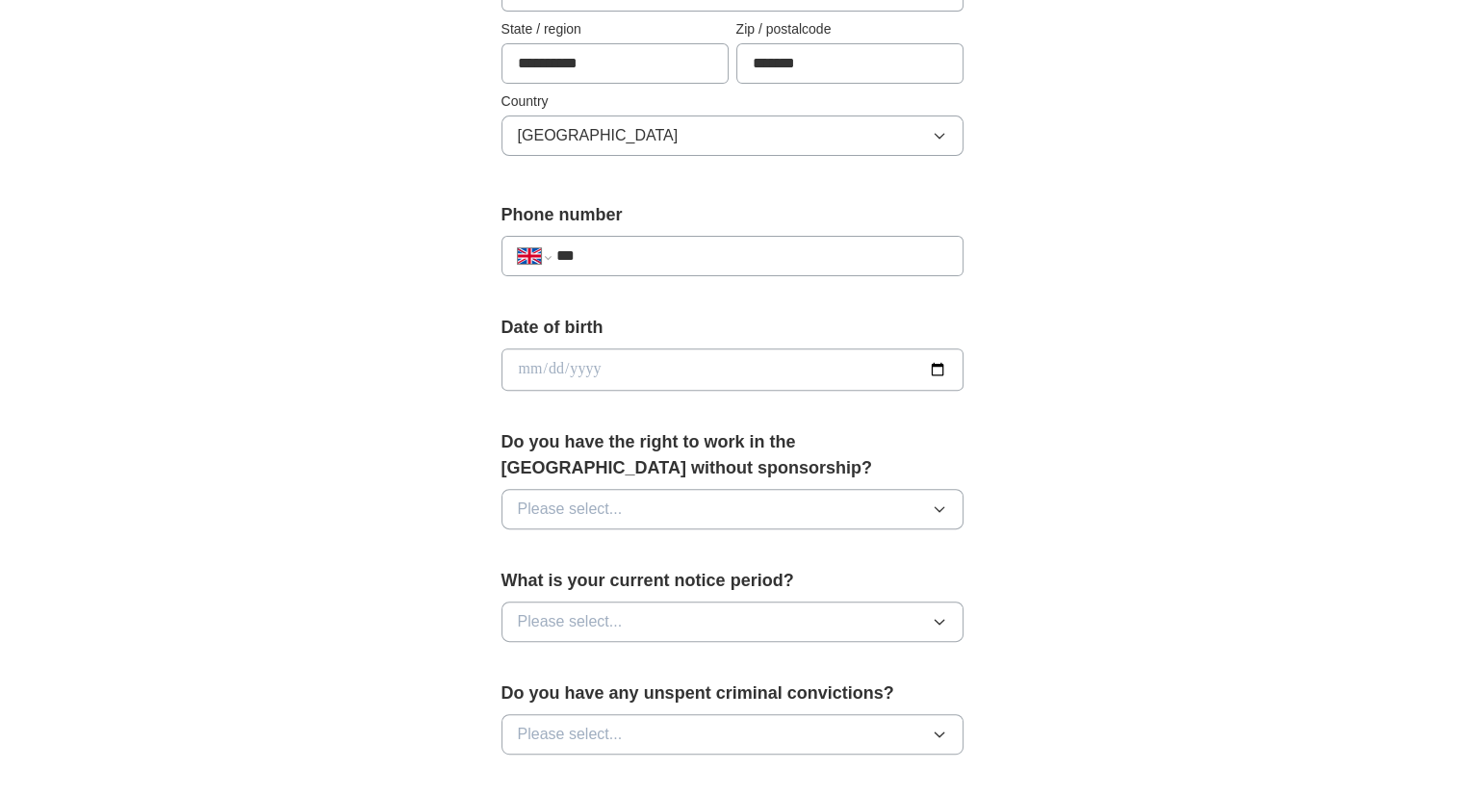
click at [622, 246] on input "***" at bounding box center [750, 255] width 391 height 23
type input "**********"
click at [608, 360] on input "date" at bounding box center [732, 369] width 462 height 42
type input "**********"
click at [628, 507] on button "Please select..." at bounding box center [732, 509] width 462 height 40
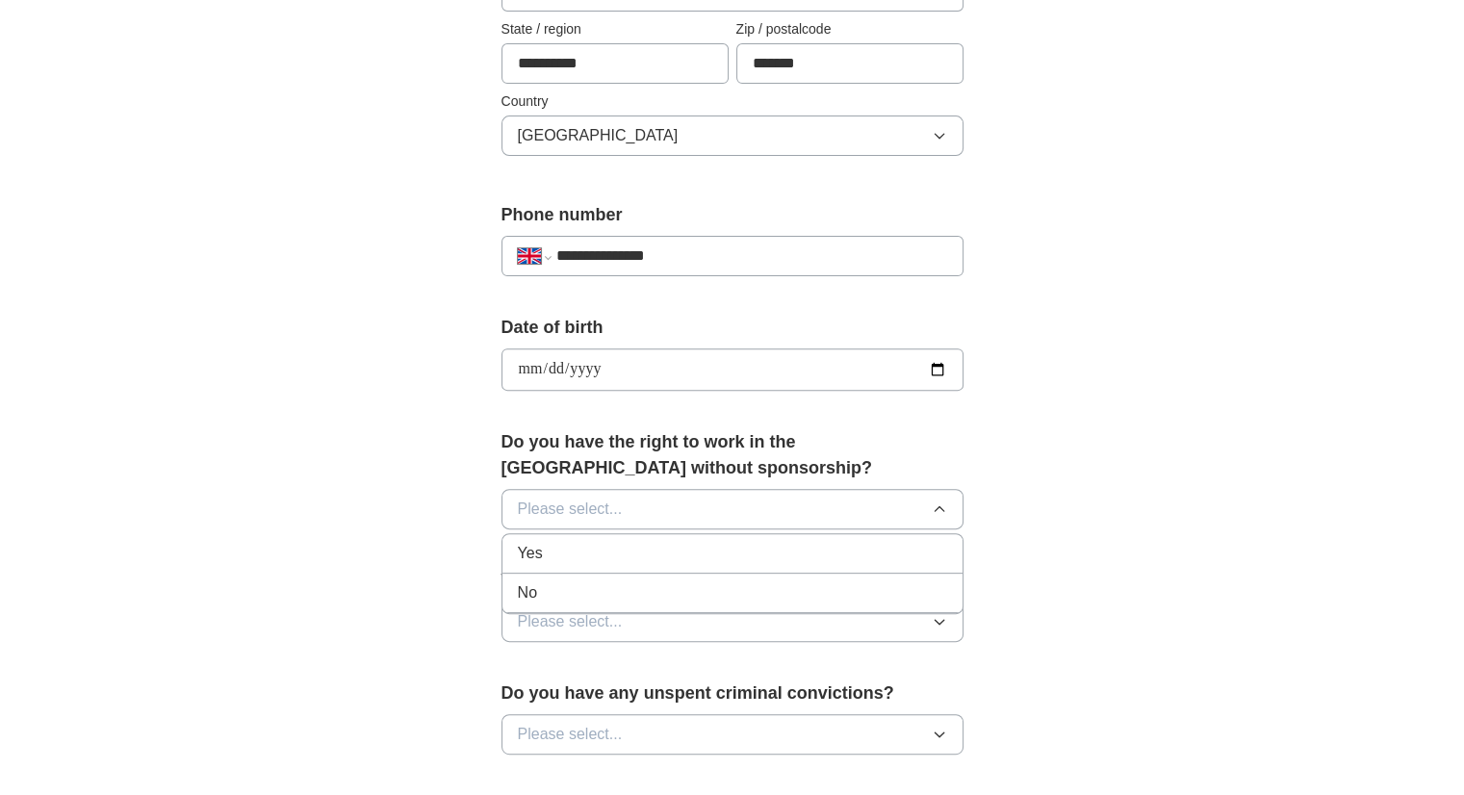
click at [583, 558] on div "Yes" at bounding box center [732, 553] width 429 height 23
click at [594, 610] on span "Please select..." at bounding box center [570, 621] width 105 height 23
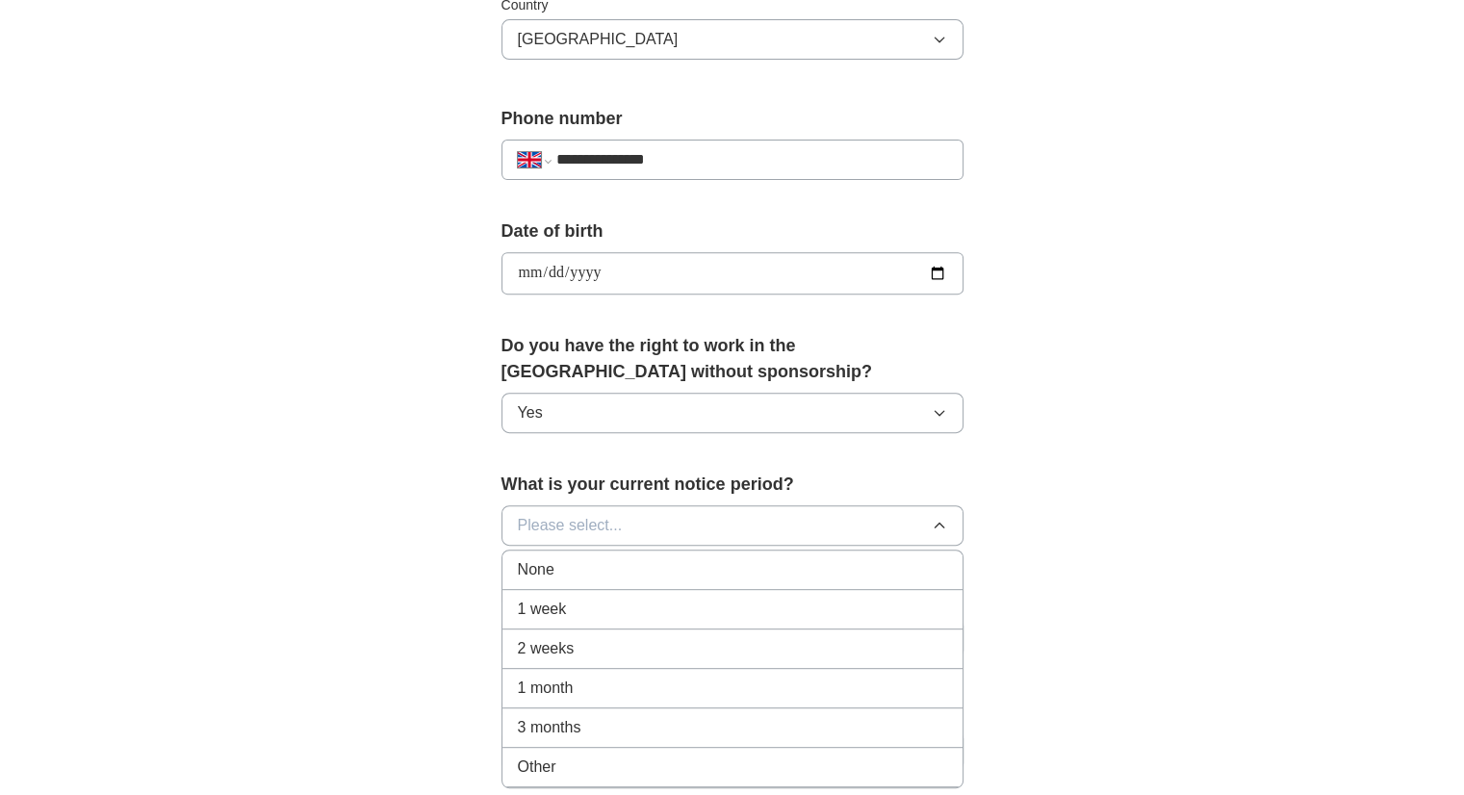
scroll to position [770, 0]
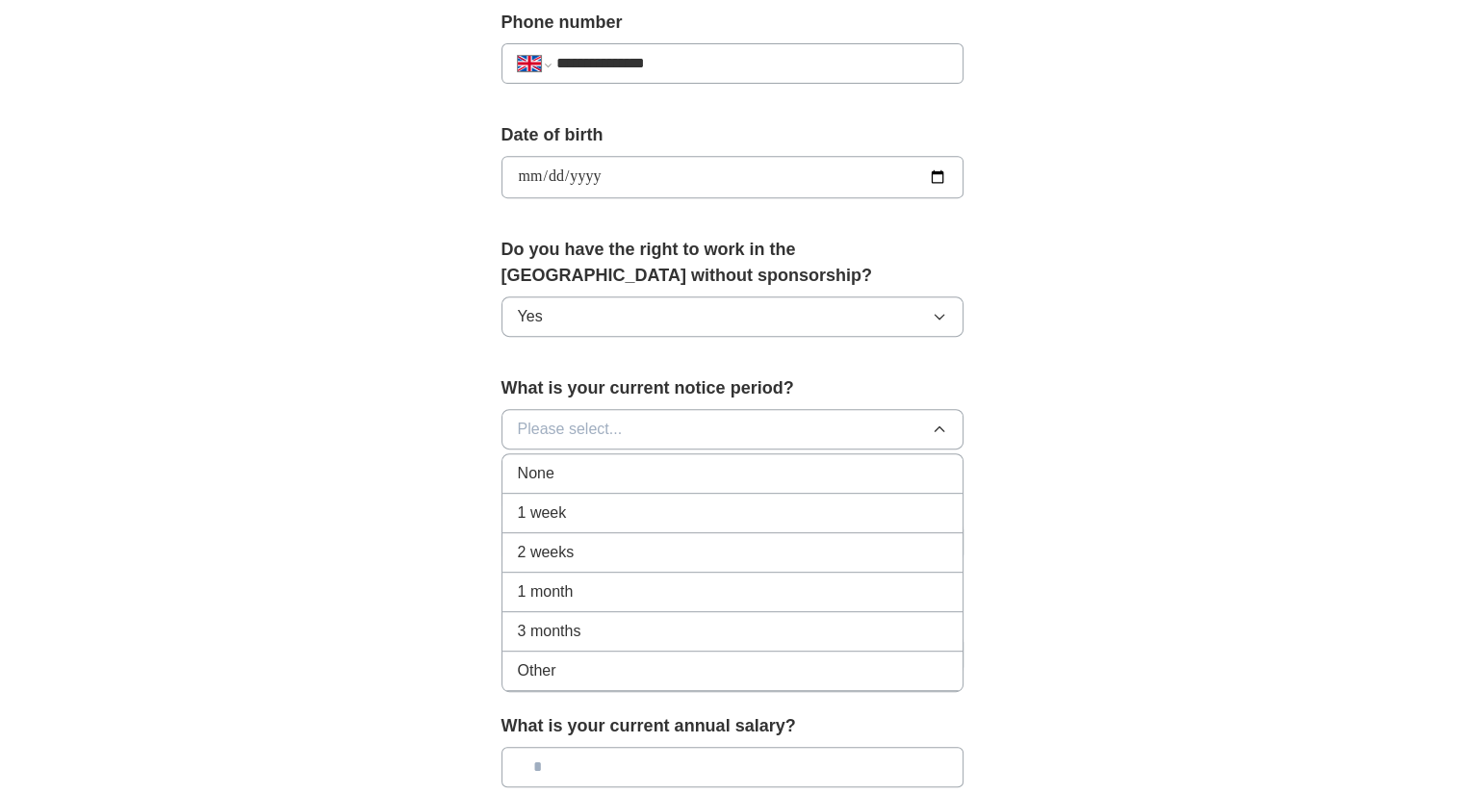
click at [607, 623] on div "3 months" at bounding box center [732, 631] width 429 height 23
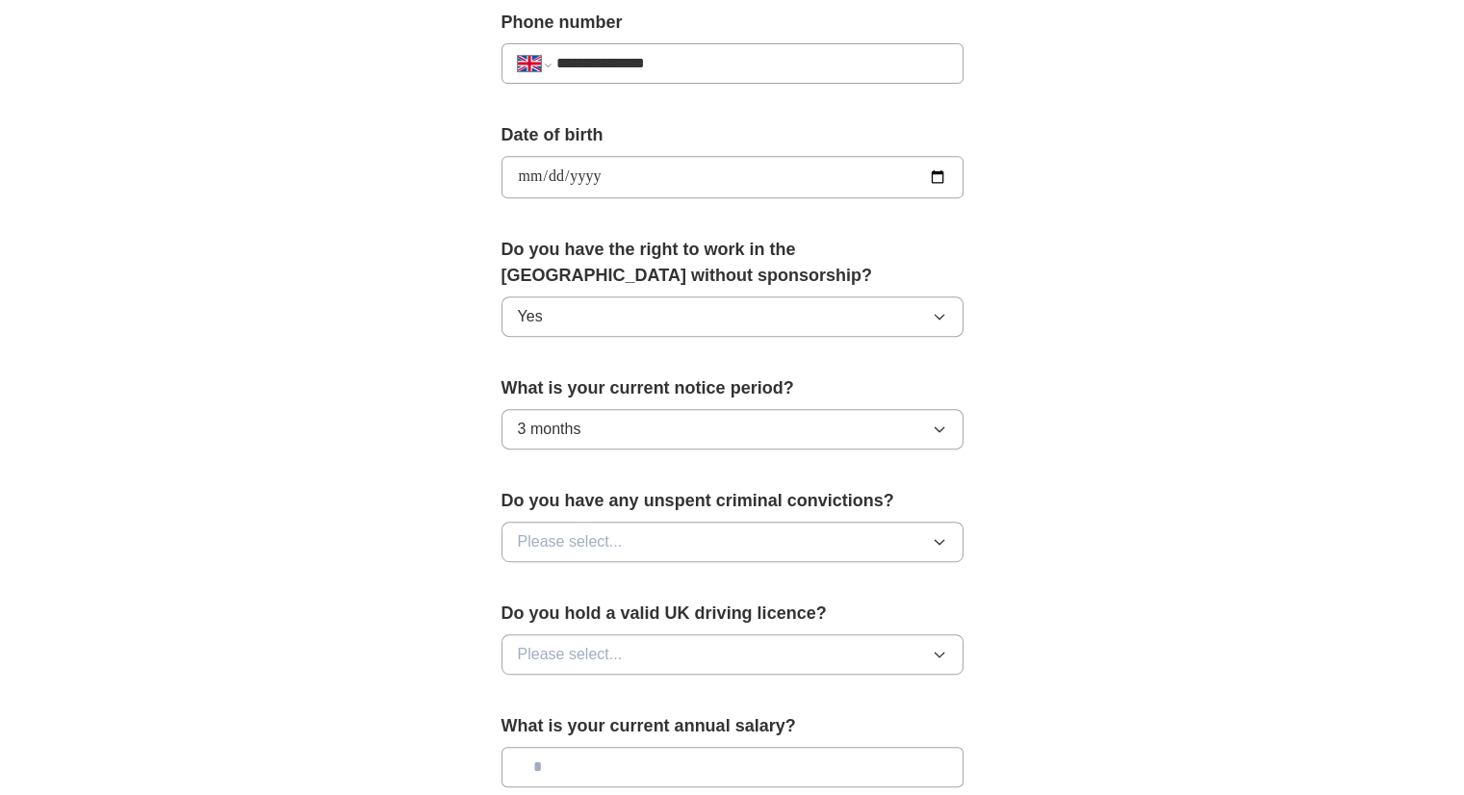
click at [670, 537] on button "Please select..." at bounding box center [732, 542] width 462 height 40
click at [594, 615] on div "No" at bounding box center [732, 625] width 429 height 23
click at [610, 634] on button "Please select..." at bounding box center [732, 654] width 462 height 40
click at [606, 698] on div "Yes" at bounding box center [732, 698] width 429 height 23
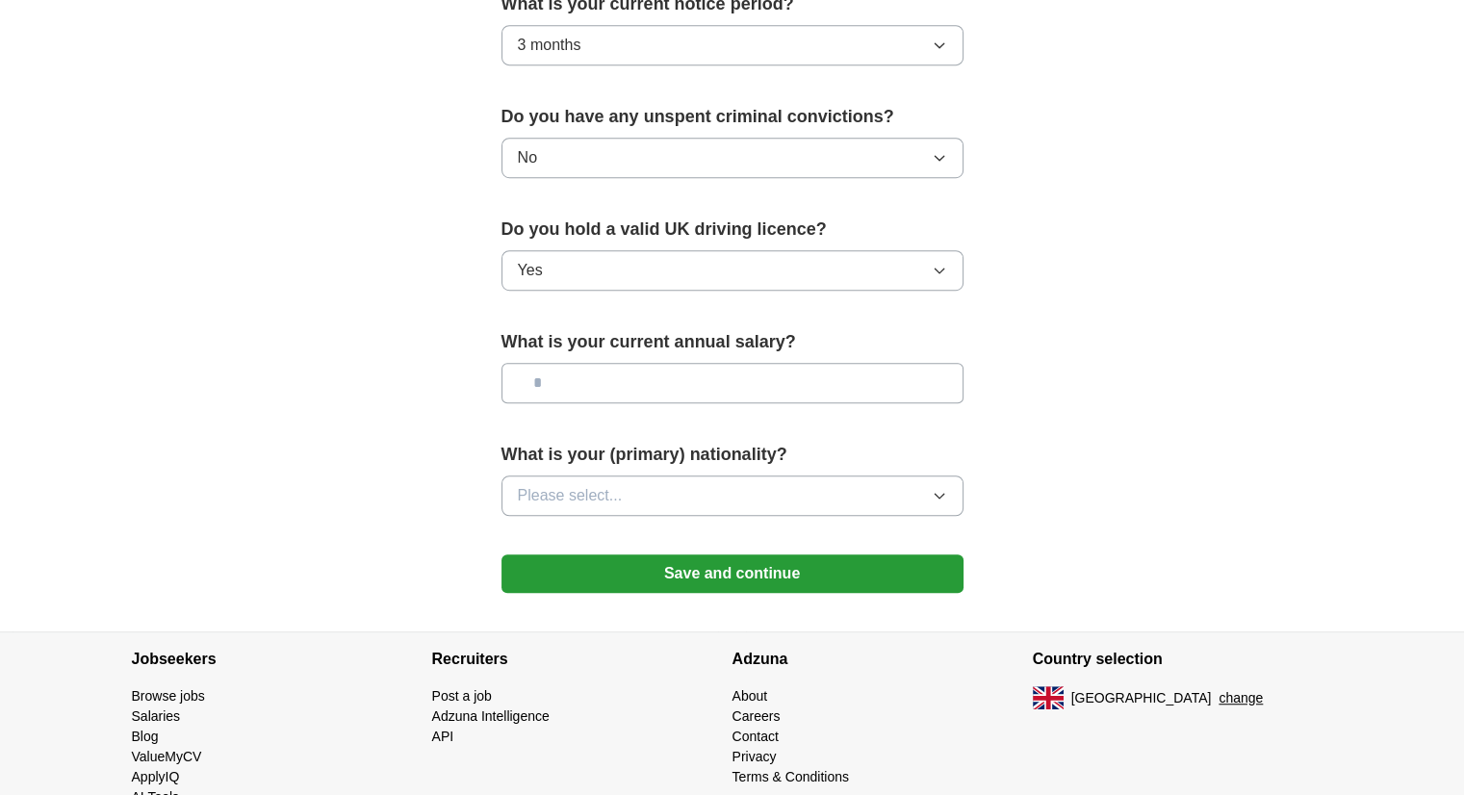
scroll to position [1155, 0]
click at [585, 369] on input "text" at bounding box center [732, 382] width 462 height 40
type input "*******"
click at [678, 495] on button "Please select..." at bounding box center [732, 494] width 462 height 40
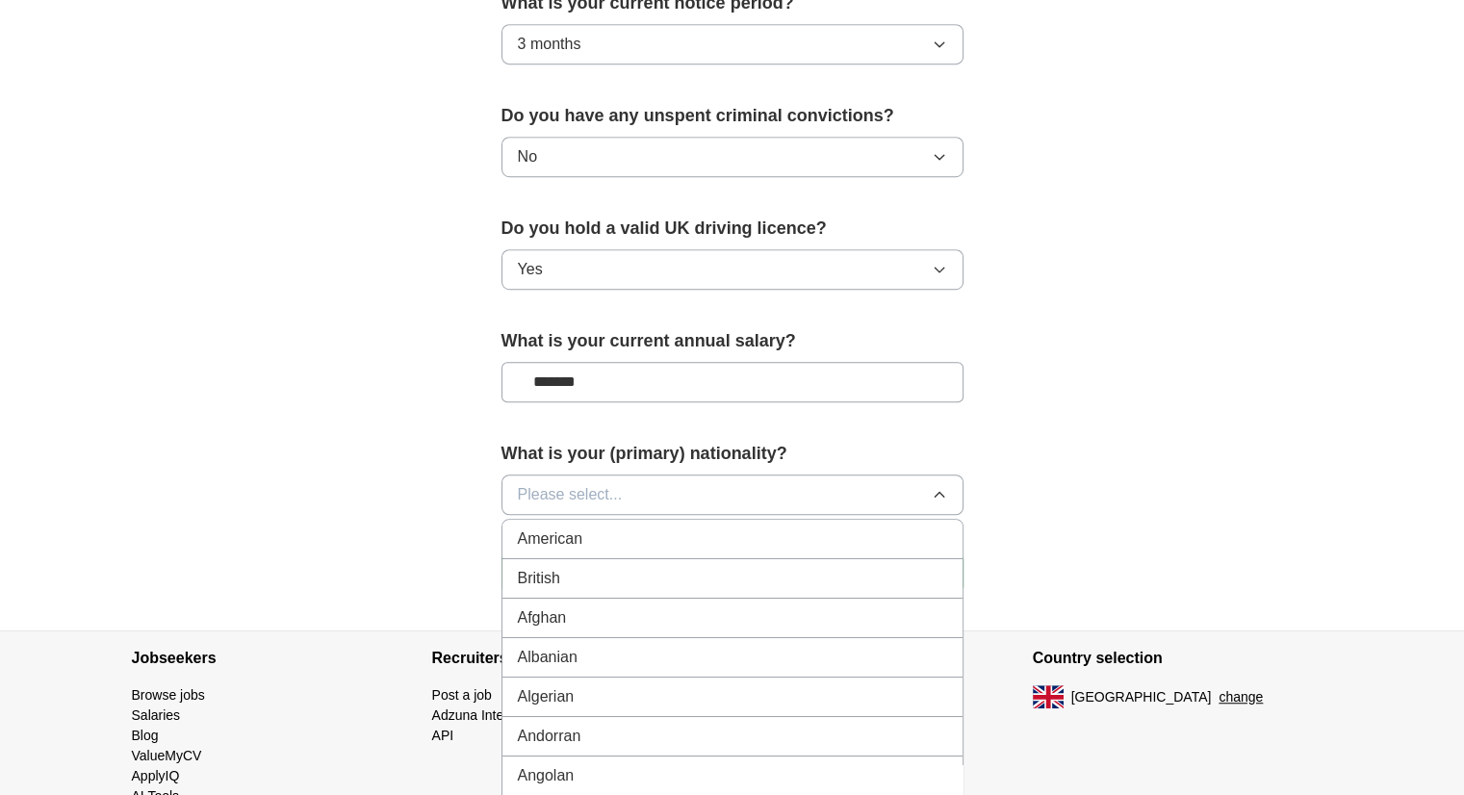
click at [587, 574] on div "British" at bounding box center [732, 578] width 429 height 23
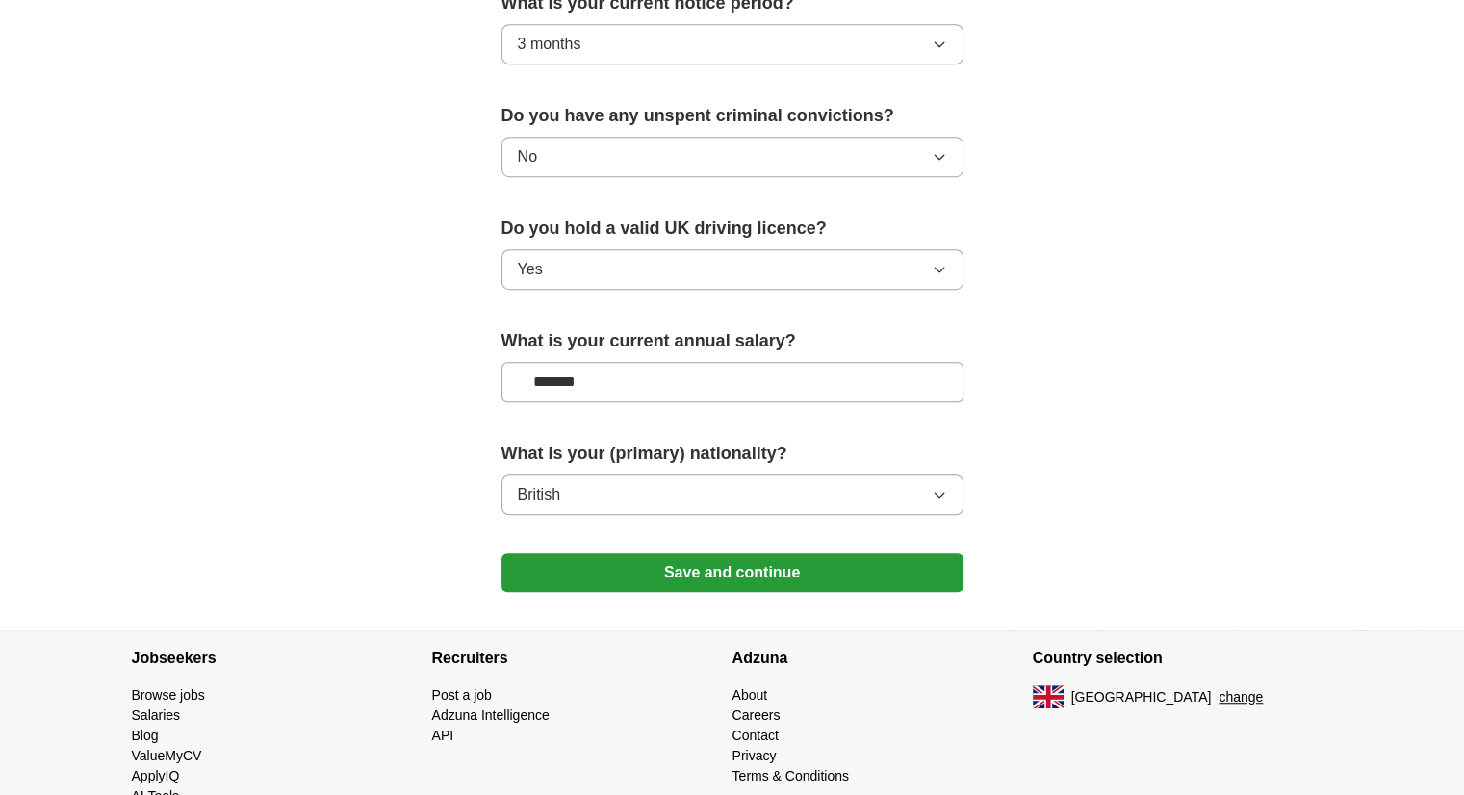
click at [587, 576] on button "Save and continue" at bounding box center [732, 572] width 462 height 38
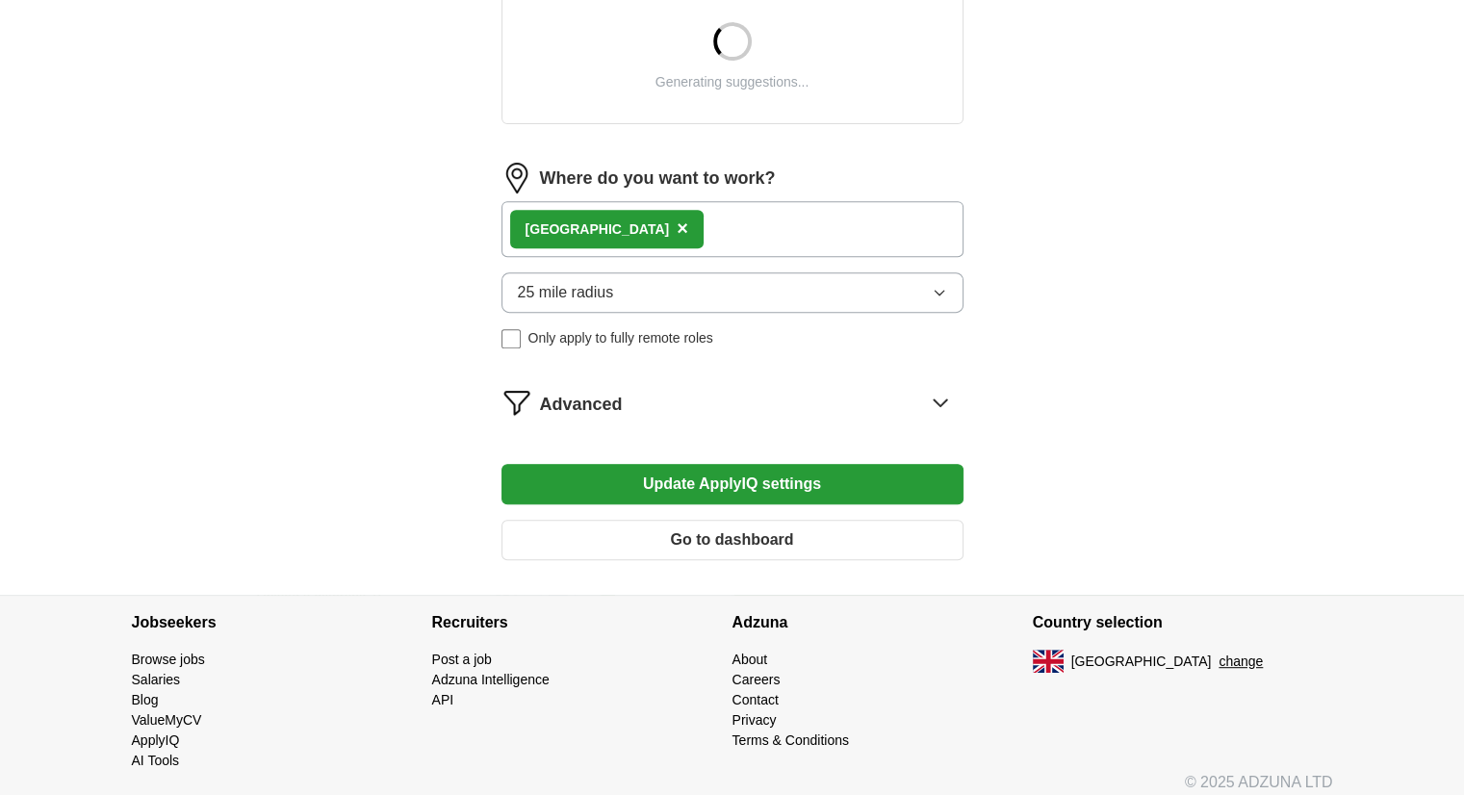
scroll to position [770, 0]
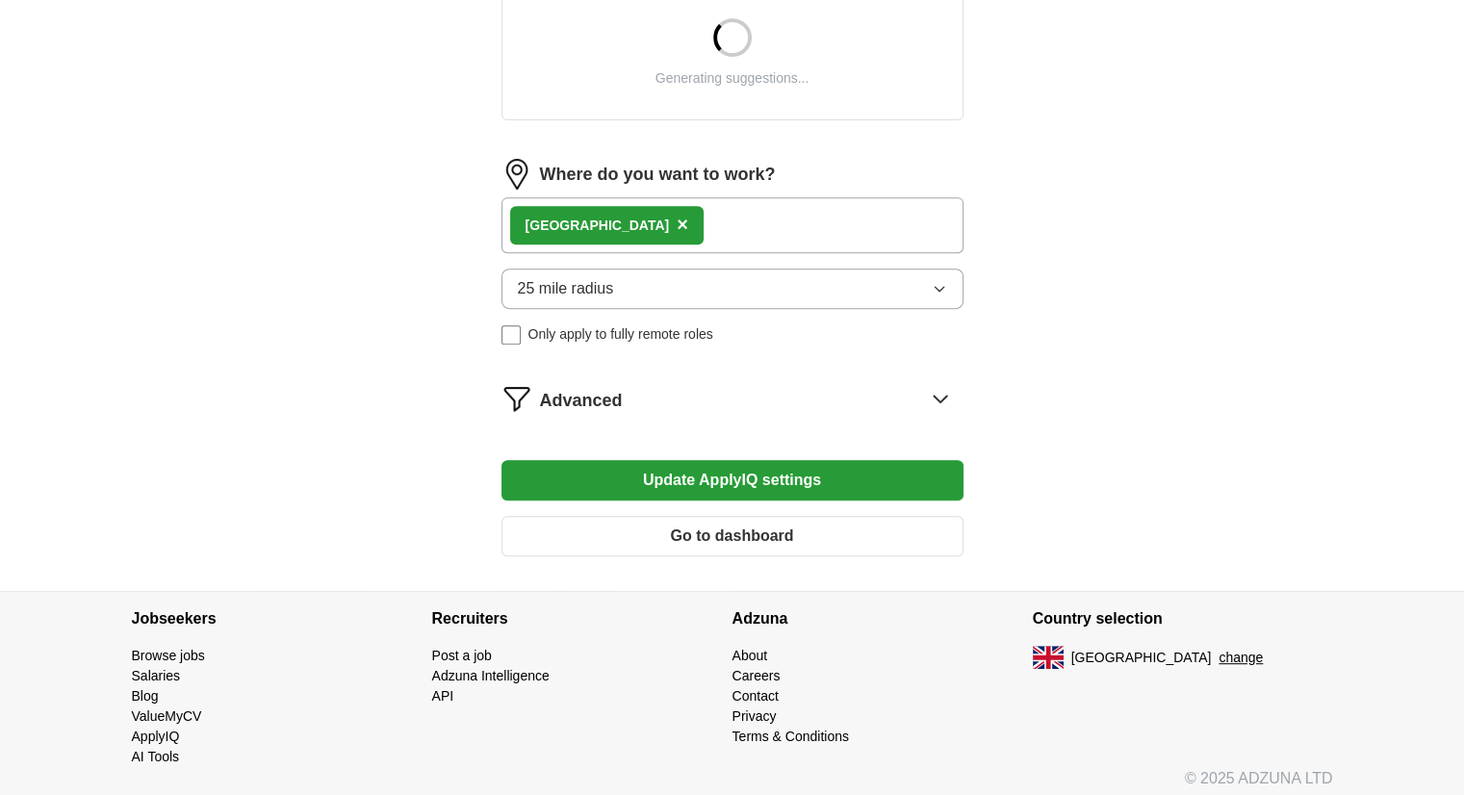
click at [949, 392] on icon at bounding box center [940, 398] width 31 height 31
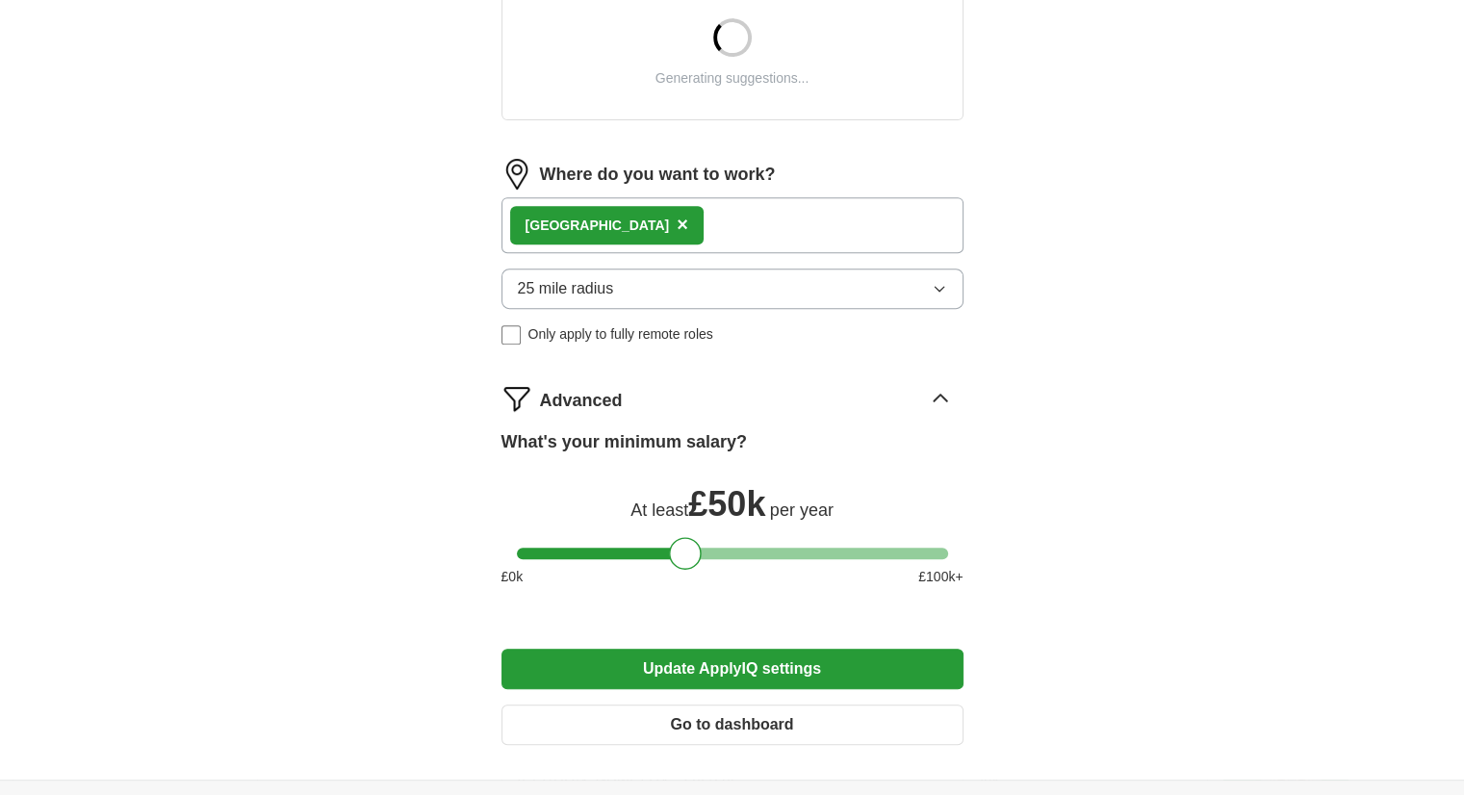
click at [703, 549] on div at bounding box center [732, 554] width 431 height 12
click at [705, 549] on div at bounding box center [710, 553] width 33 height 33
click at [714, 669] on button "Update ApplyIQ settings" at bounding box center [732, 669] width 462 height 40
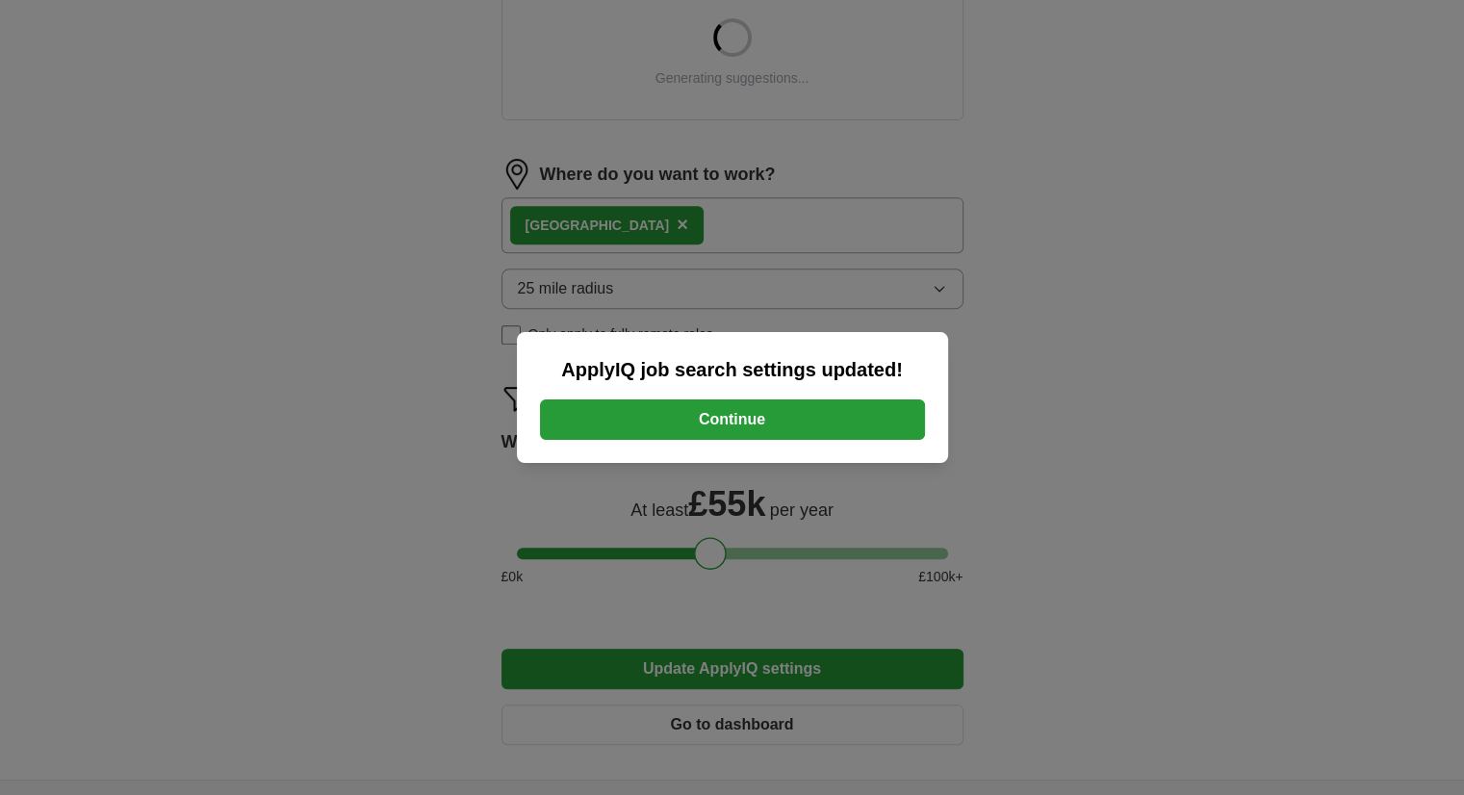
click at [724, 423] on button "Continue" at bounding box center [732, 419] width 385 height 40
